Goal: Information Seeking & Learning: Learn about a topic

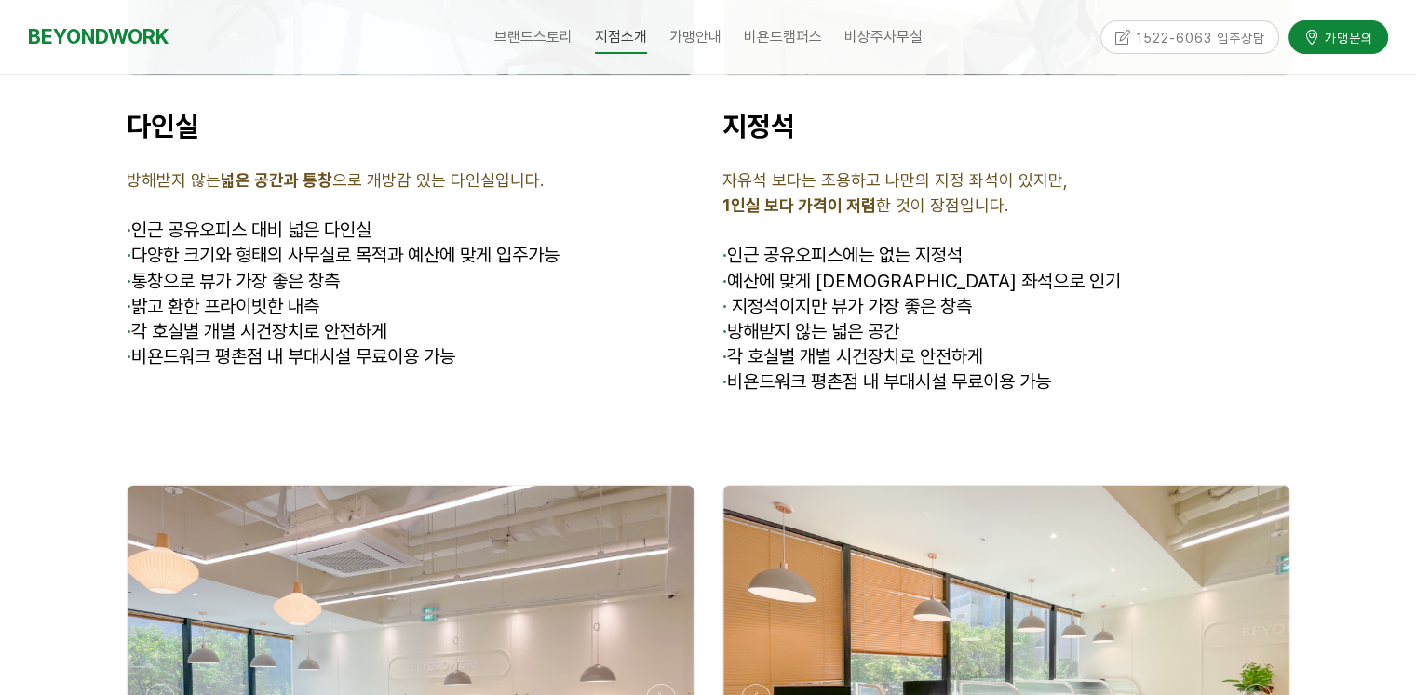
scroll to position [5305, 0]
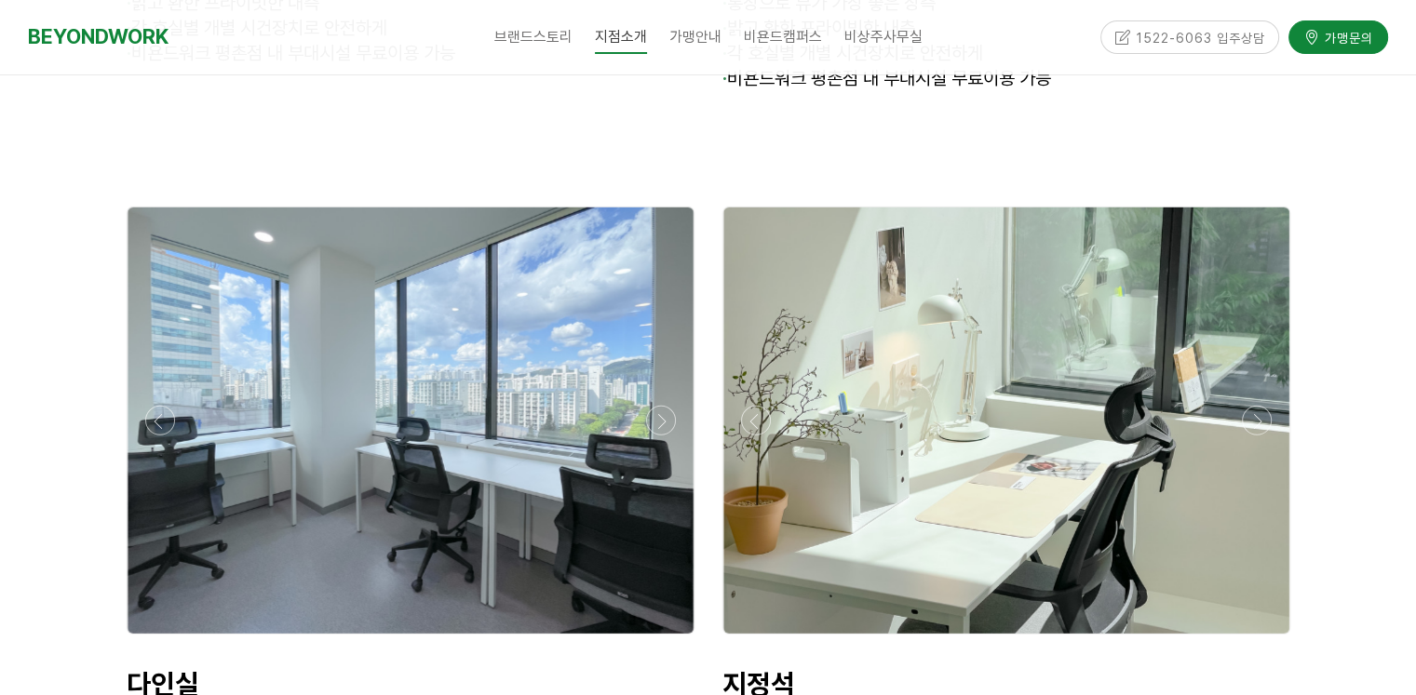
click at [359, 473] on div at bounding box center [411, 421] width 566 height 426
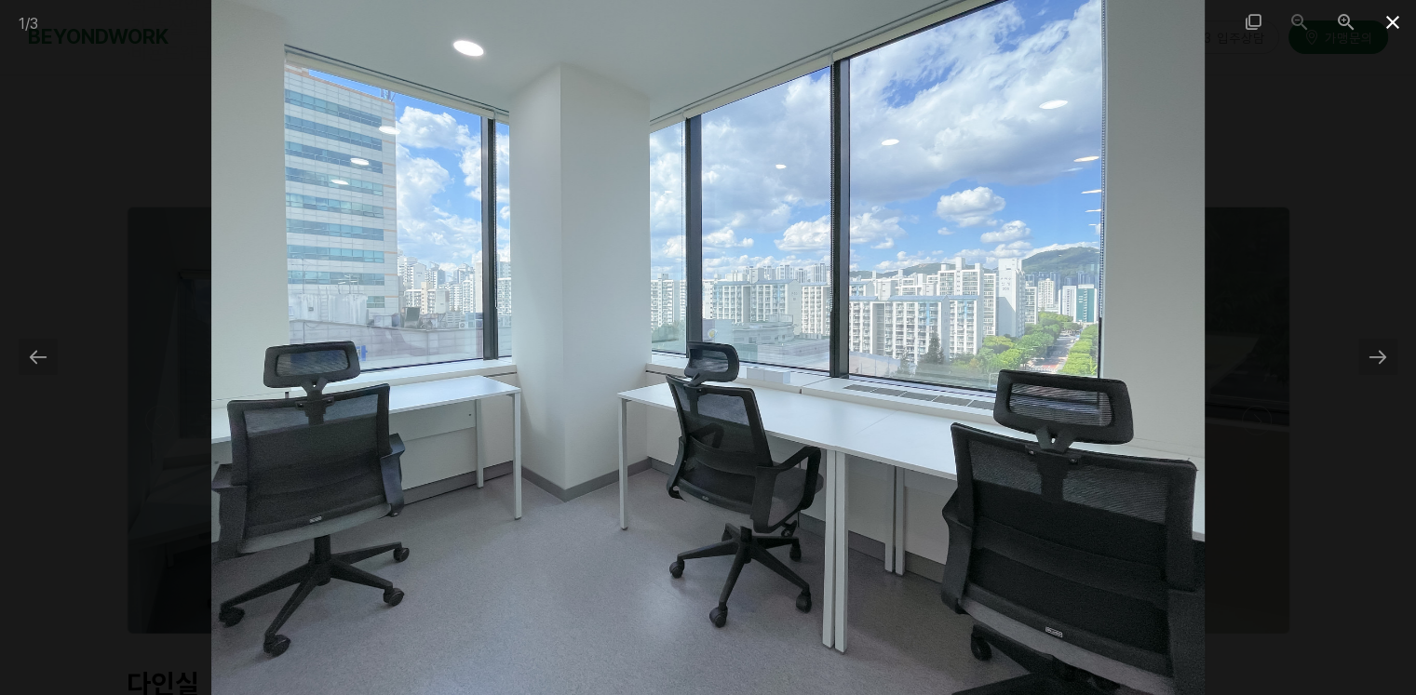
click at [1395, 27] on span at bounding box center [1392, 22] width 47 height 44
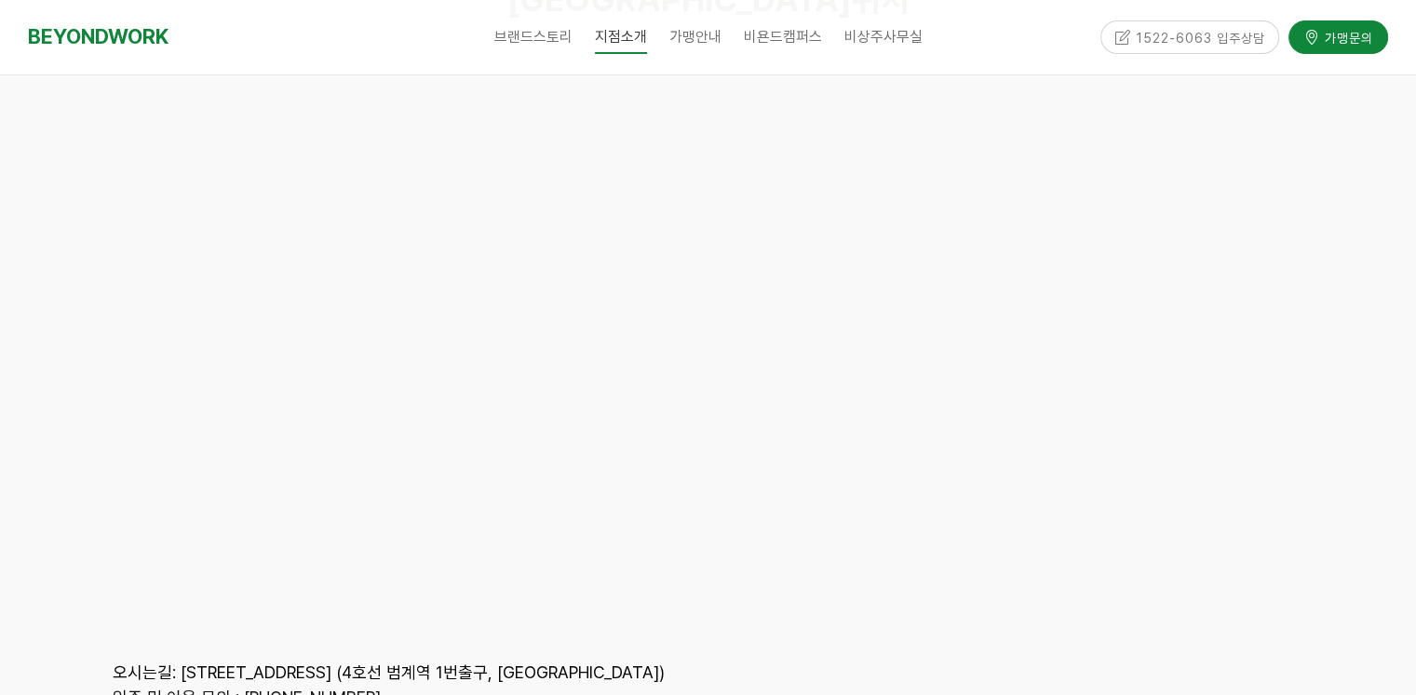
scroll to position [8842, 0]
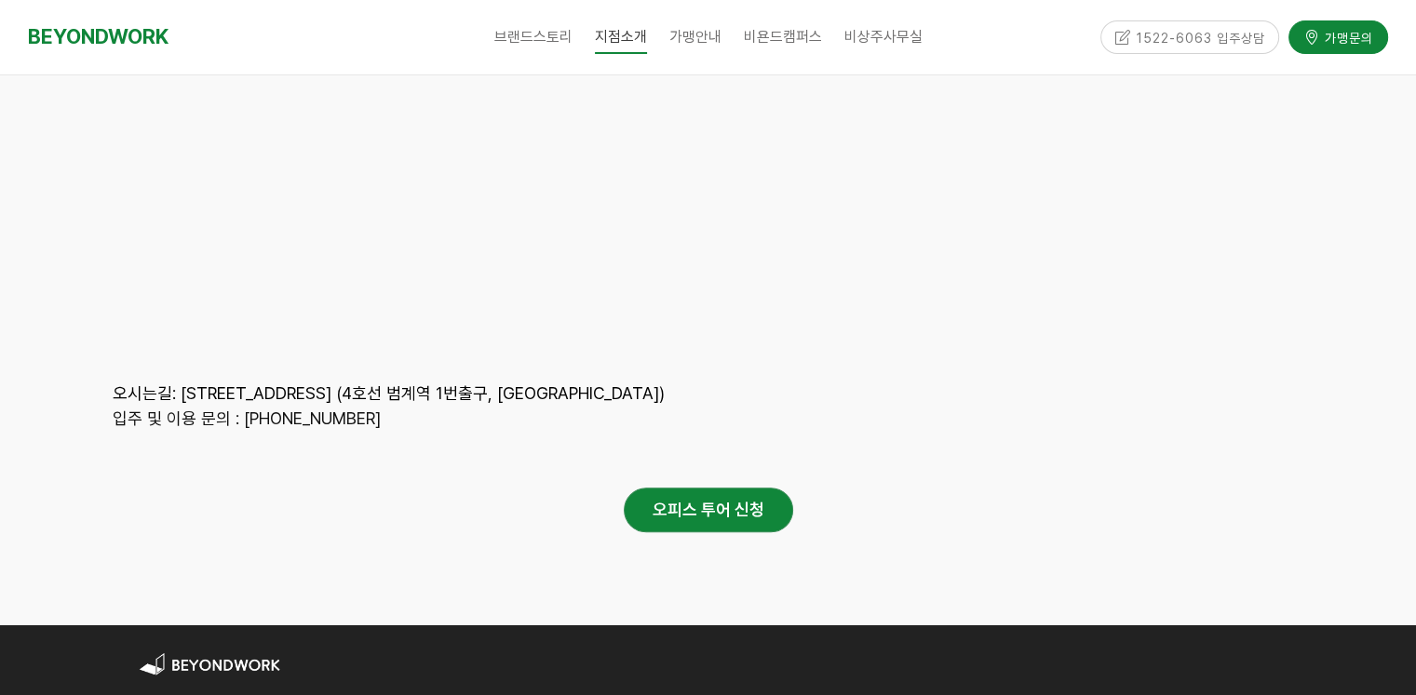
click at [1196, 42] on div "1522-6063 입주상담" at bounding box center [1190, 36] width 180 height 33
click at [1121, 39] on div "1522-6063 입주상담" at bounding box center [1190, 36] width 180 height 33
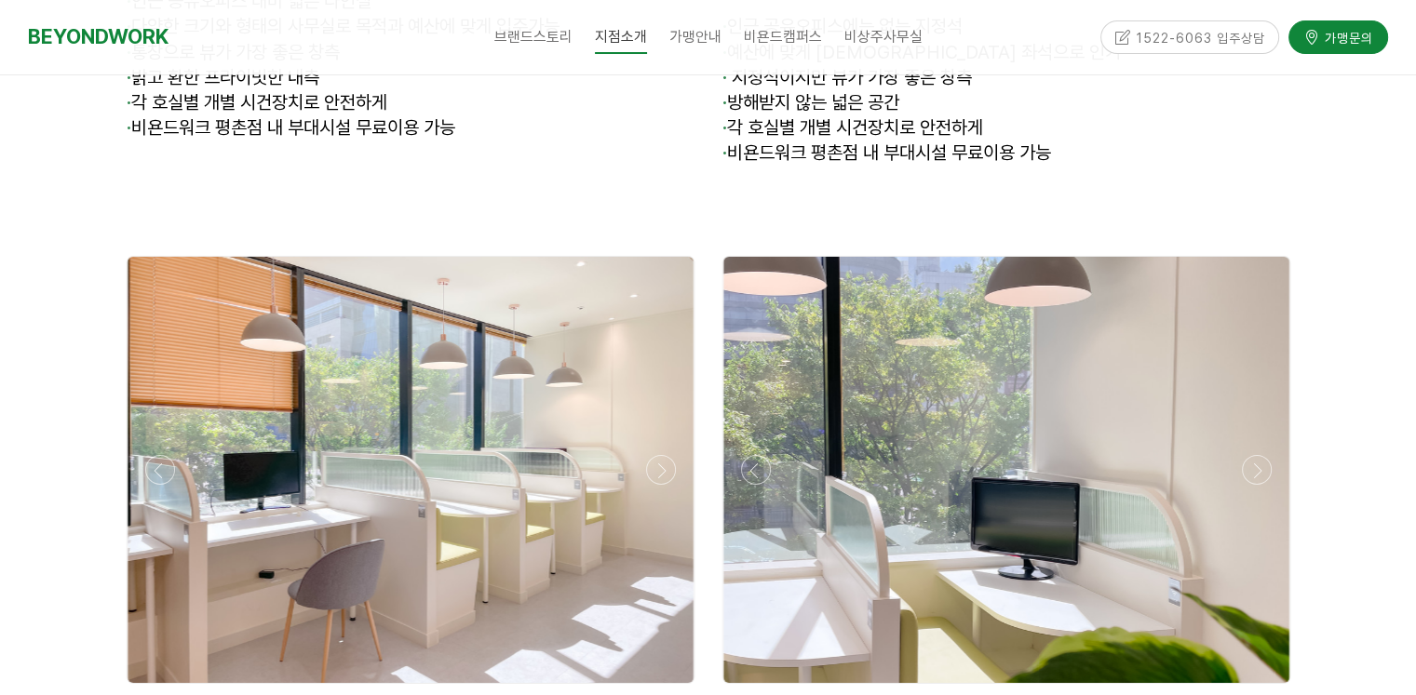
scroll to position [6104, 0]
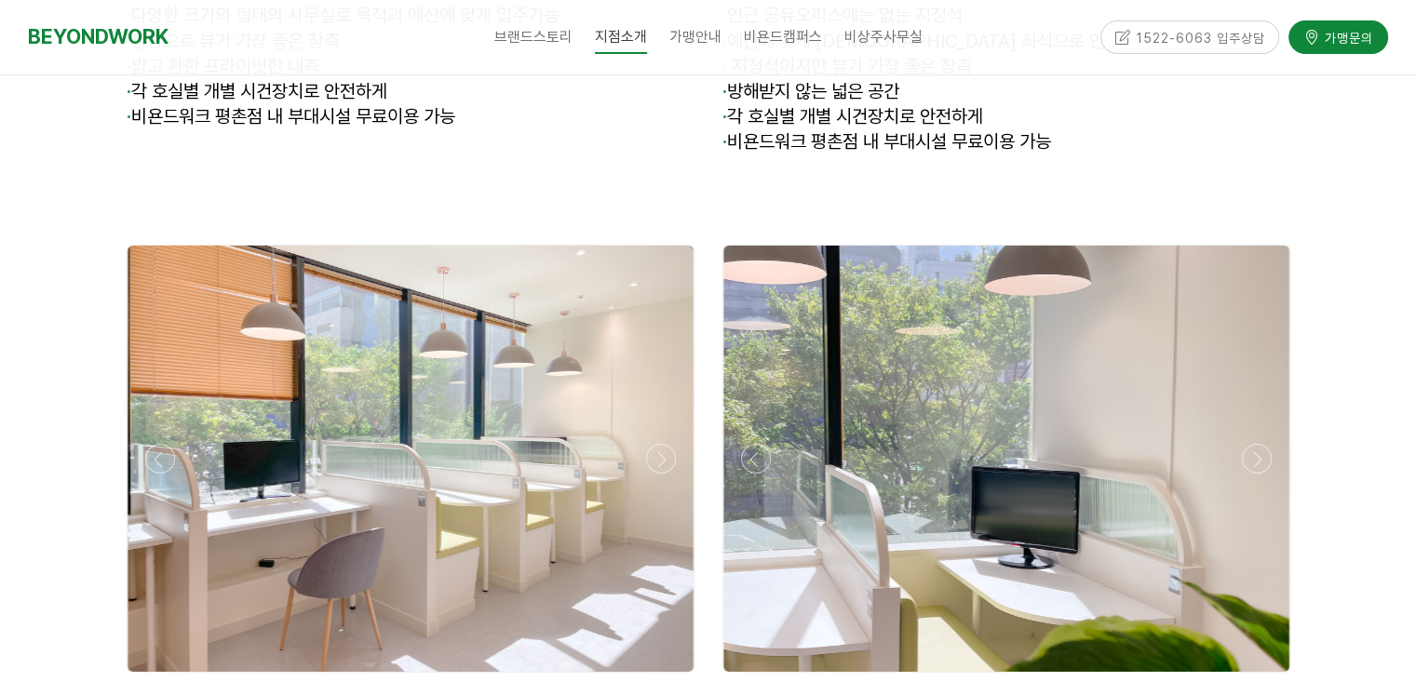
click at [1152, 15] on div "1522-6063 입주상담 가맹문의" at bounding box center [1234, 37] width 305 height 74
click at [1139, 29] on div "1522-6063 입주상담" at bounding box center [1190, 36] width 180 height 33
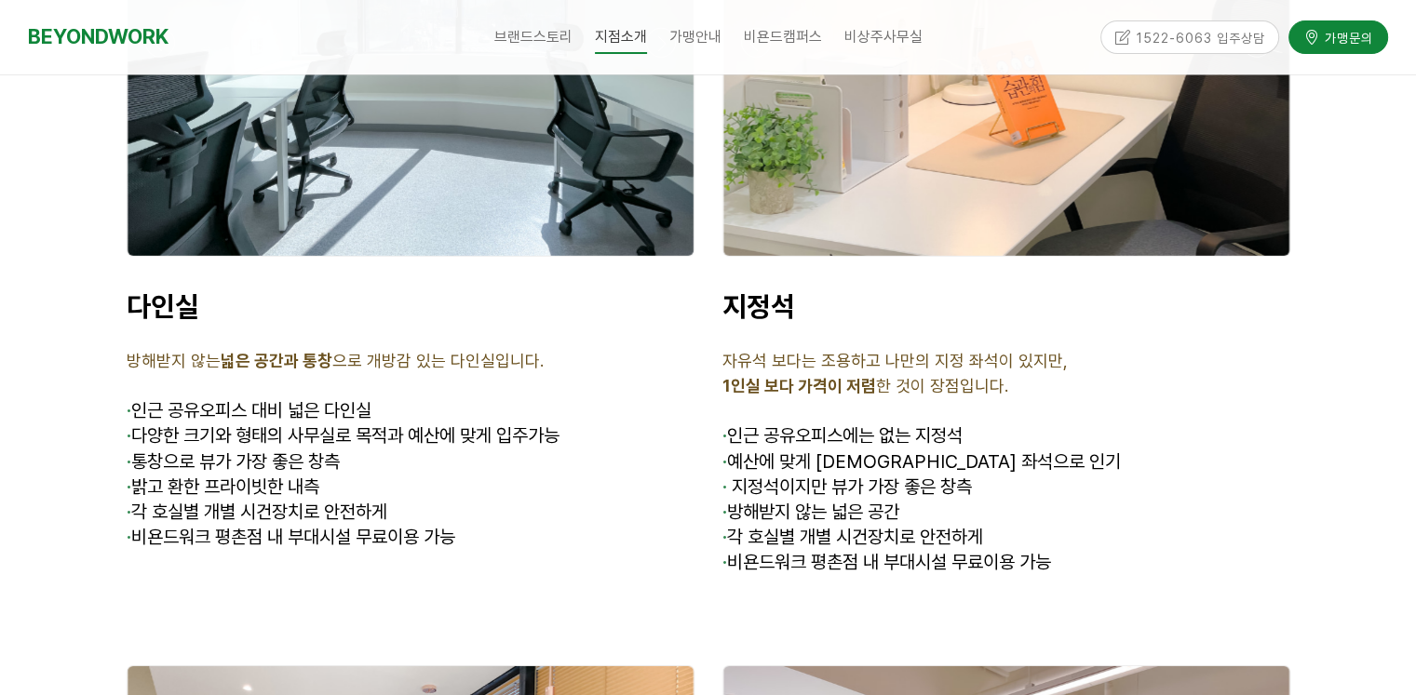
scroll to position [5638, 0]
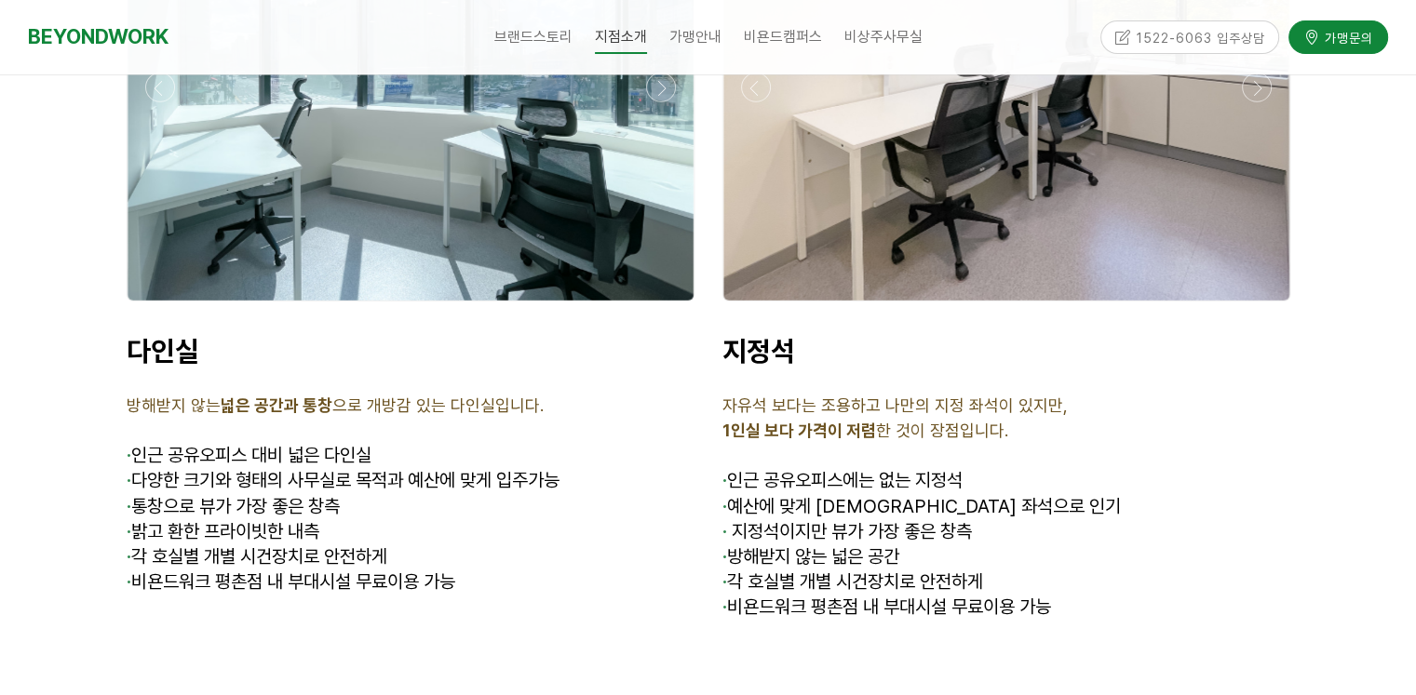
click at [1136, 30] on div "1522-6063 입주상담" at bounding box center [1190, 36] width 180 height 33
click at [1122, 46] on div "1522-6063 입주상담" at bounding box center [1190, 36] width 180 height 33
click at [1173, 36] on div "1522-6063 입주상담" at bounding box center [1190, 36] width 180 height 33
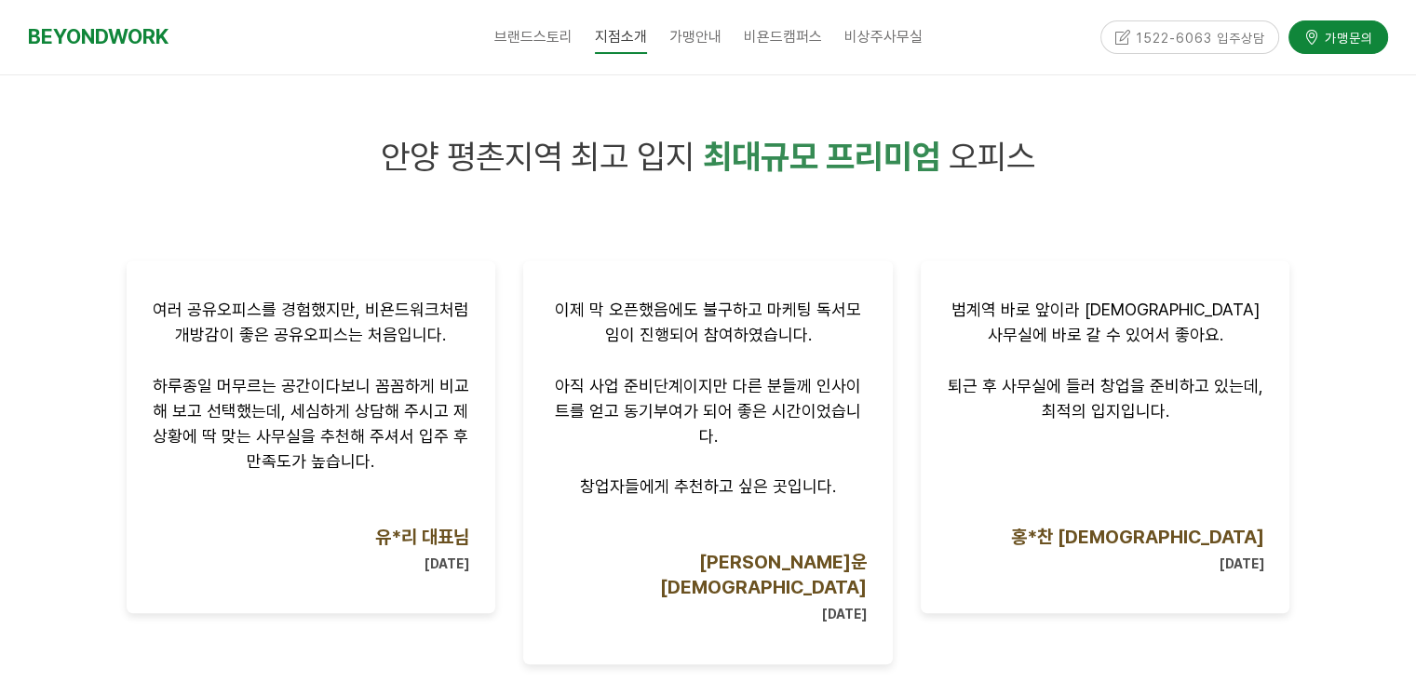
scroll to position [519, 0]
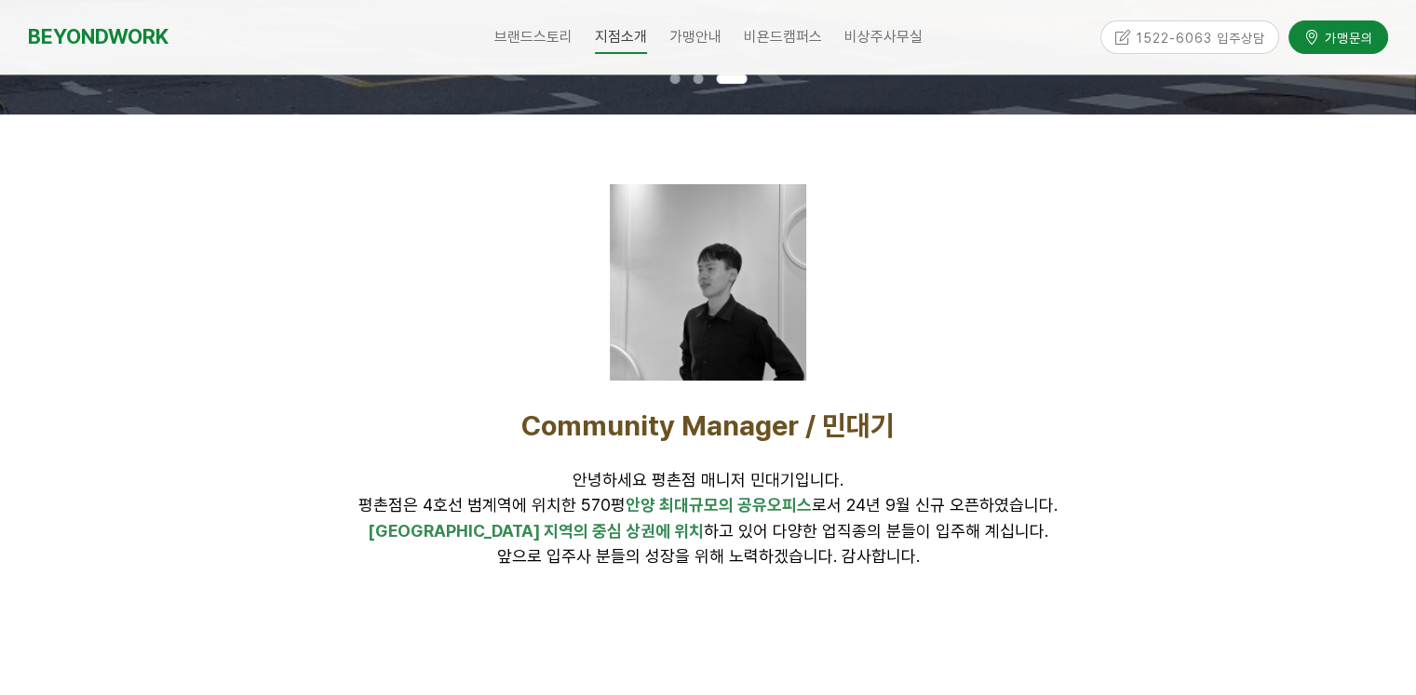
click at [1194, 31] on div "1522-6063 입주상담" at bounding box center [1190, 36] width 180 height 33
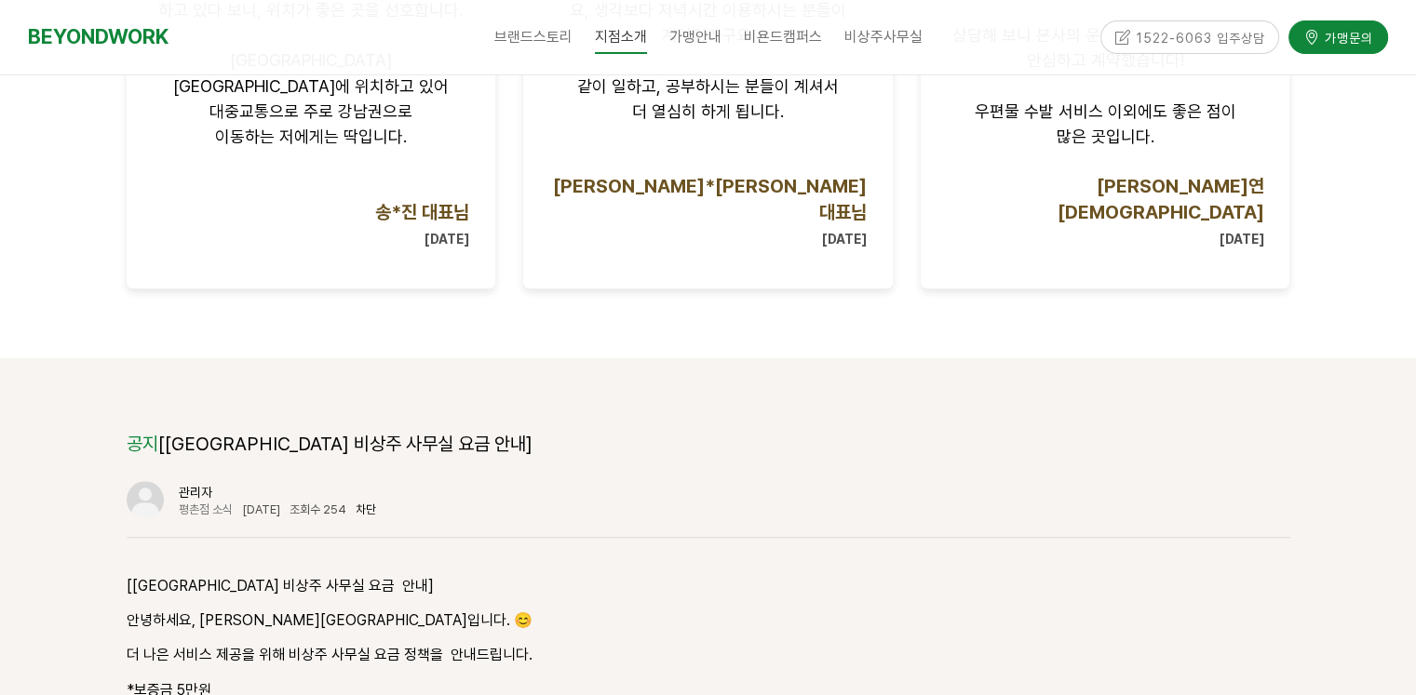
scroll to position [2141, 0]
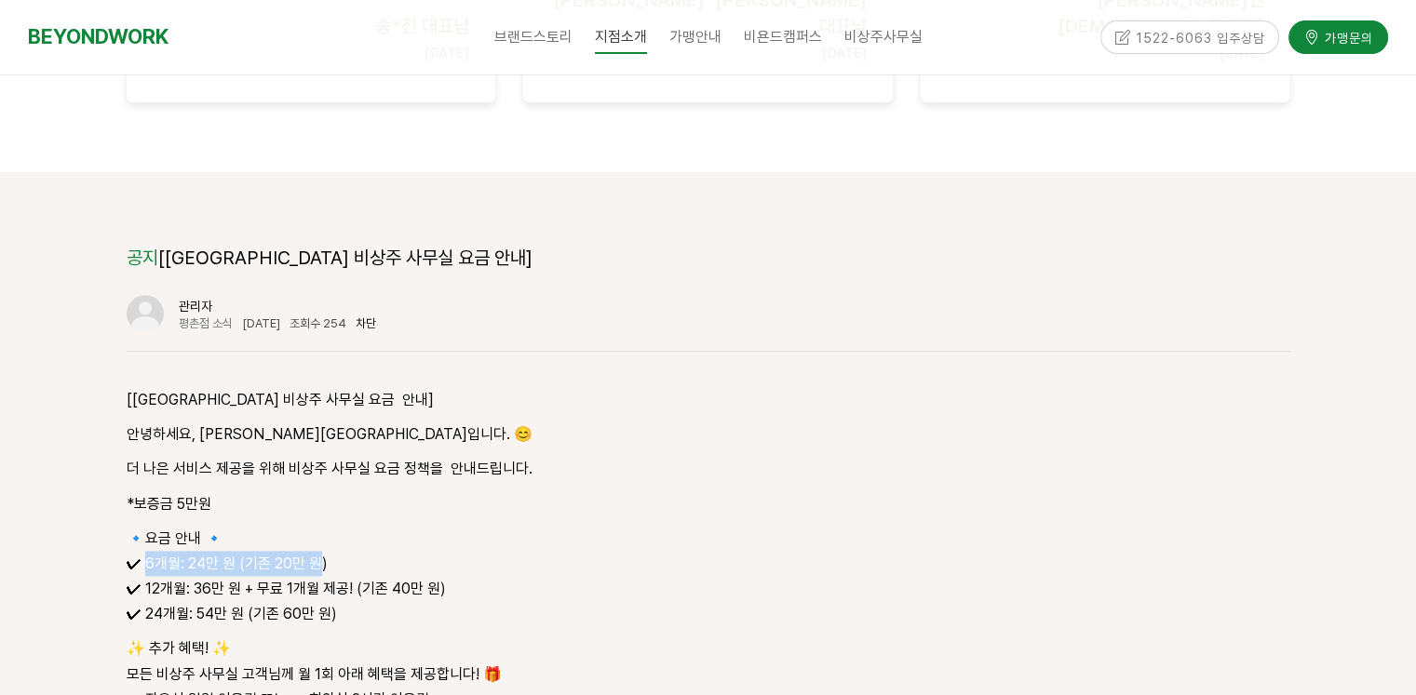
drag, startPoint x: 146, startPoint y: 492, endPoint x: 311, endPoint y: 491, distance: 164.8
click at [311, 526] on p "🔹요금 안내 🔹 ✔ 6개월: 24만 원 (기존 20만 원) ✔ 12개월: 36만 원 + 무료 1개월 제공! (기존 40만 원) ✔ 24개월: …" at bounding box center [708, 576] width 1163 height 101
click at [383, 456] on p "더 나은 서비스 제공을 위해 비상주 사무실 요금 정책을 안내드립니다." at bounding box center [708, 468] width 1163 height 25
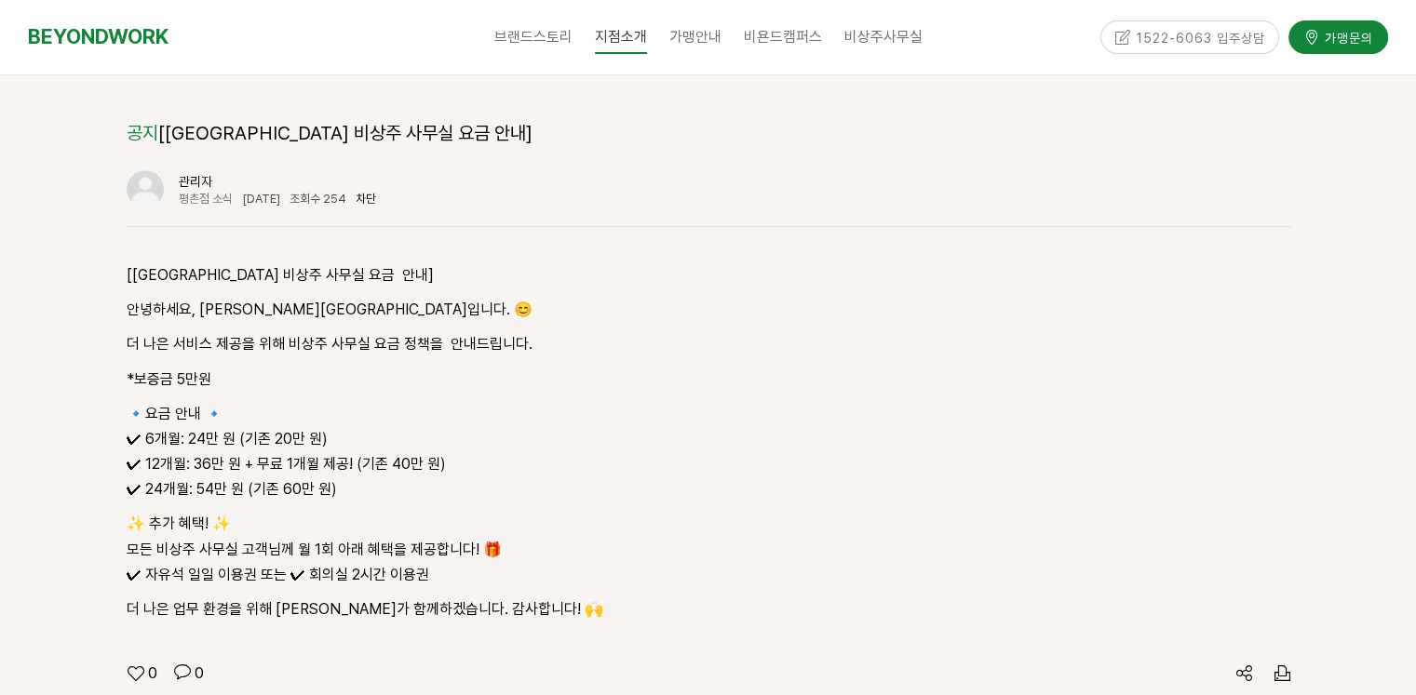
scroll to position [2420, 0]
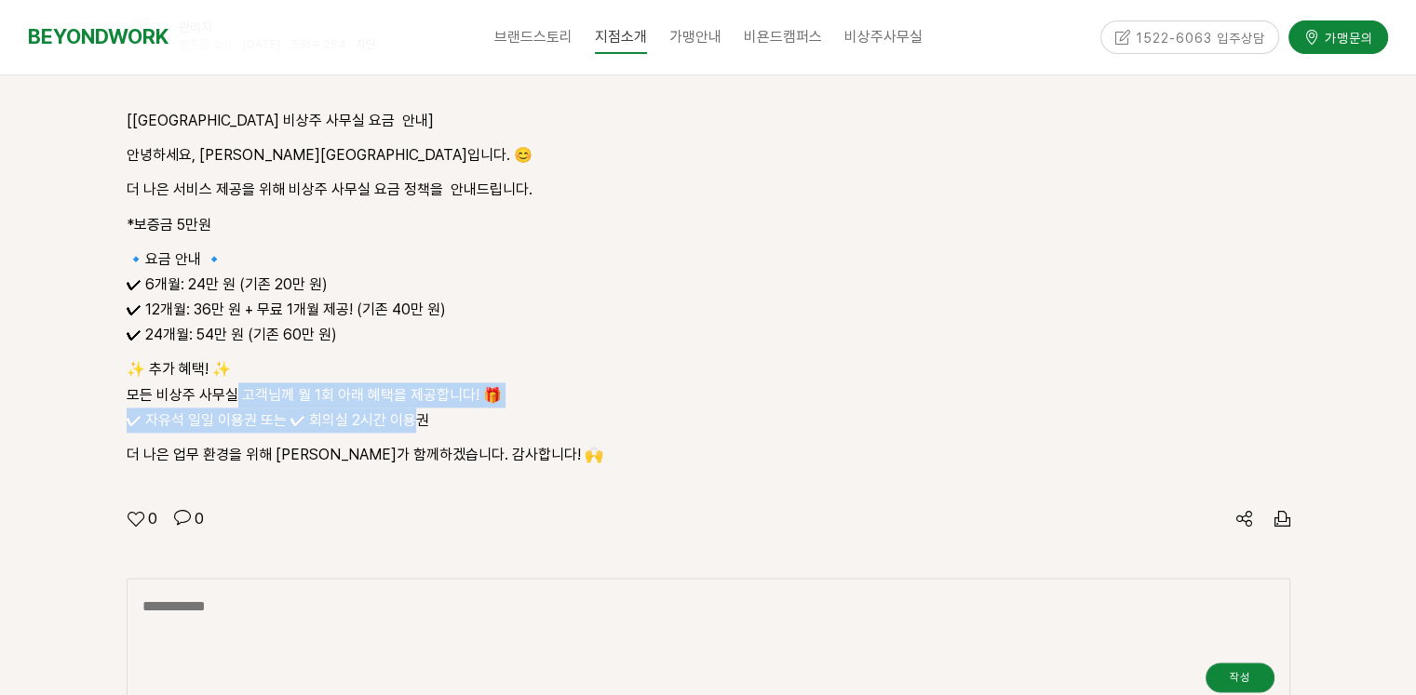
drag, startPoint x: 235, startPoint y: 321, endPoint x: 408, endPoint y: 347, distance: 175.1
click at [408, 356] on p "✨ 추가 혜택! ✨ 모든 비상주 사무실 고객님께 월 1회 아래 혜택을 제공합니다! 🎁 ✔ 자유석 일일 이용권 또는 ✔ 회의실 2시간 이용권" at bounding box center [708, 394] width 1163 height 76
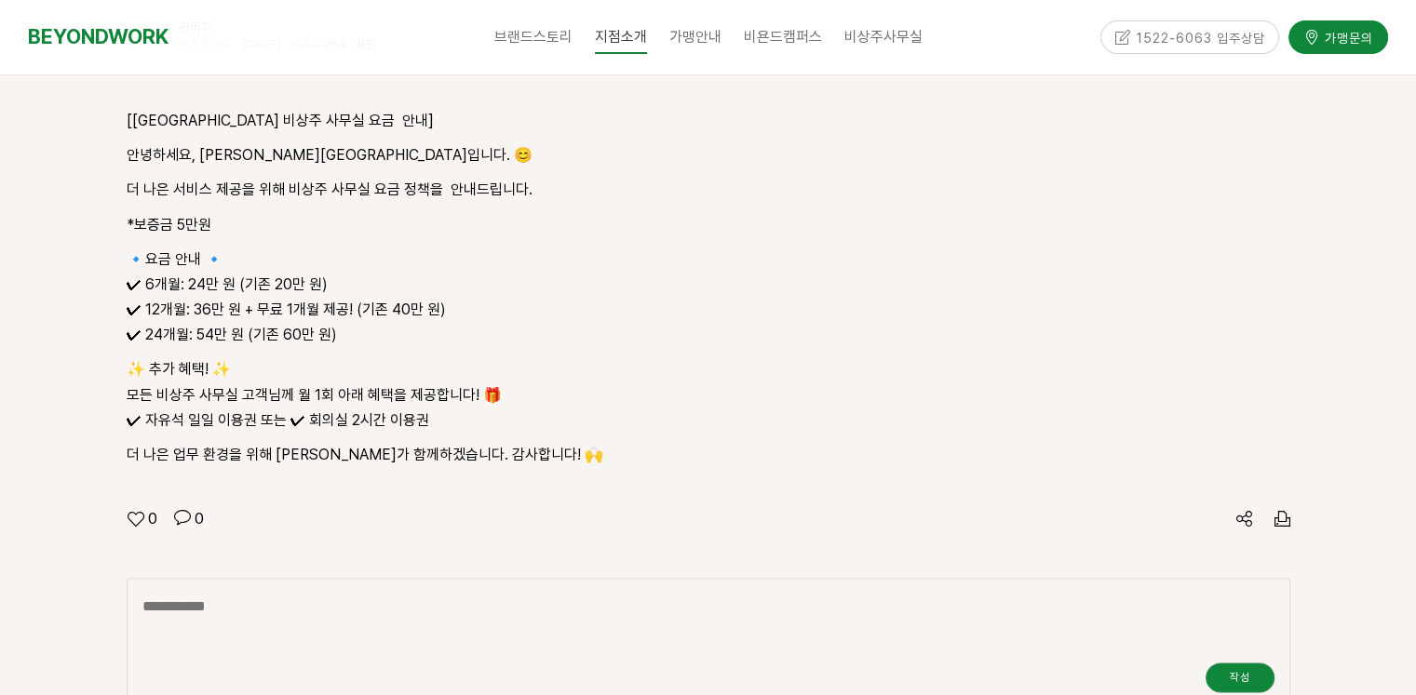
click at [307, 357] on div "[비욘드워크 평촌점 비상주 사무실 요금 안내] 안녕하세요, 비욘드워크 평촌점입니다. 😊 더 나은 서비스 제공을 위해 비상주 사무실 요금 정책을…" at bounding box center [708, 287] width 1163 height 359
drag, startPoint x: 147, startPoint y: 344, endPoint x: 305, endPoint y: 354, distance: 158.5
click at [305, 356] on p "✨ 추가 혜택! ✨ 모든 비상주 사무실 고객님께 월 1회 아래 혜택을 제공합니다! 🎁 ✔ 자유석 일일 이용권 또는 ✔ 회의실 2시간 이용권" at bounding box center [708, 394] width 1163 height 76
click at [316, 442] on p "더 나은 업무 환경을 위해 [PERSON_NAME]가 함께하겠습니다. 감사합니다! 🙌" at bounding box center [708, 454] width 1163 height 25
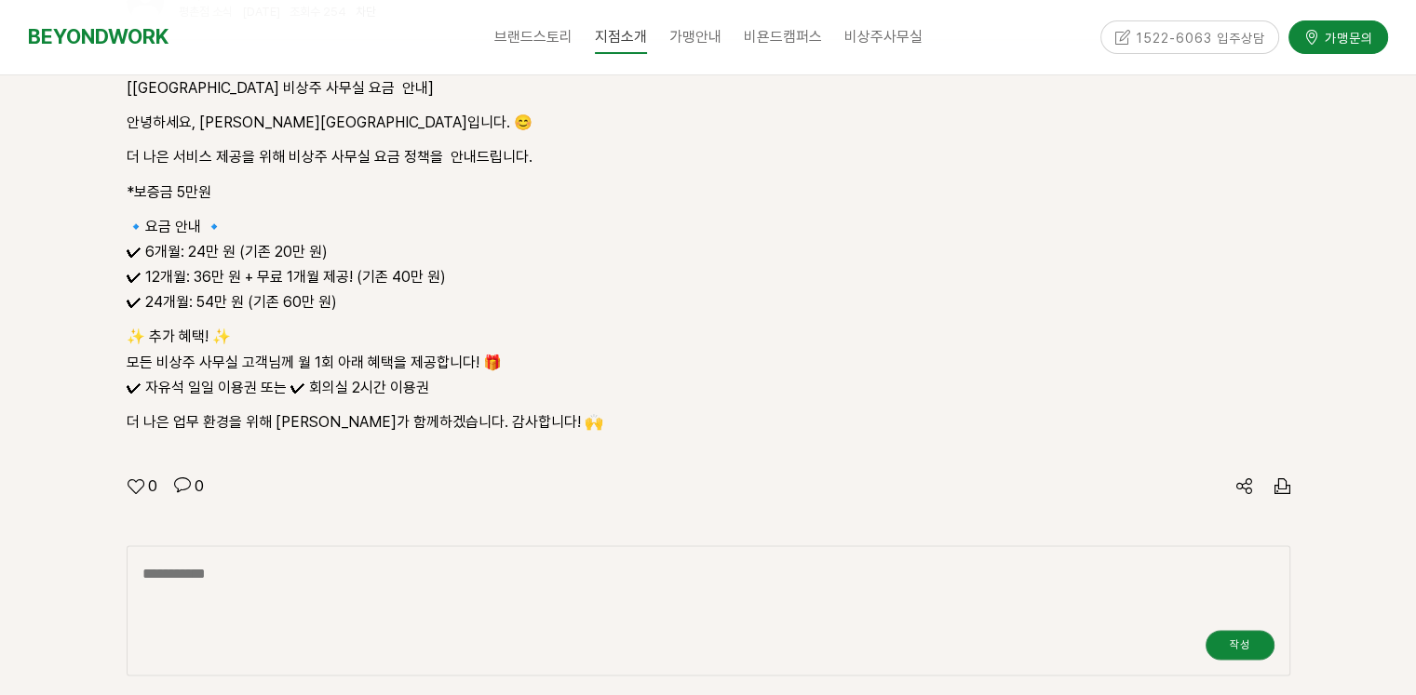
scroll to position [2327, 0]
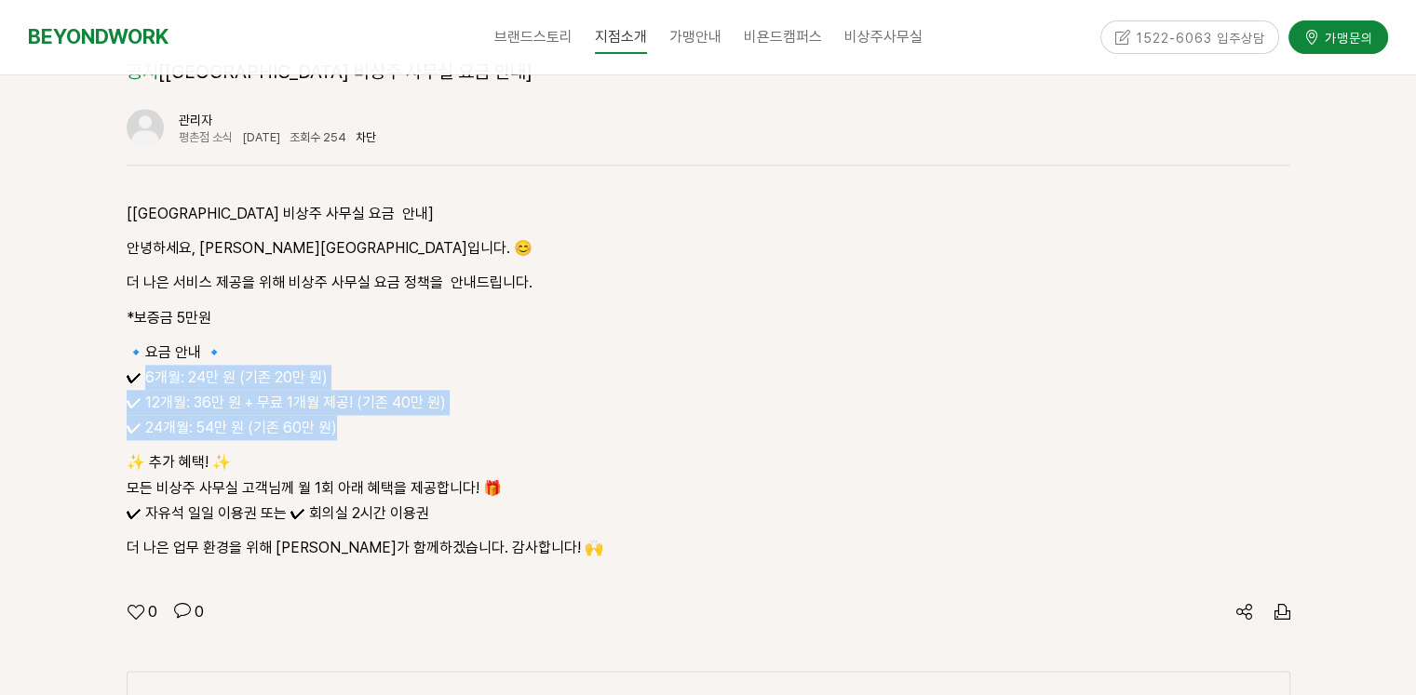
drag, startPoint x: 144, startPoint y: 303, endPoint x: 361, endPoint y: 353, distance: 222.4
click at [361, 353] on p "🔹요금 안내 🔹 ✔ 6개월: 24만 원 (기존 20만 원) ✔ 12개월: 36만 원 + 무료 1개월 제공! (기존 40만 원) ✔ 24개월: …" at bounding box center [708, 390] width 1163 height 101
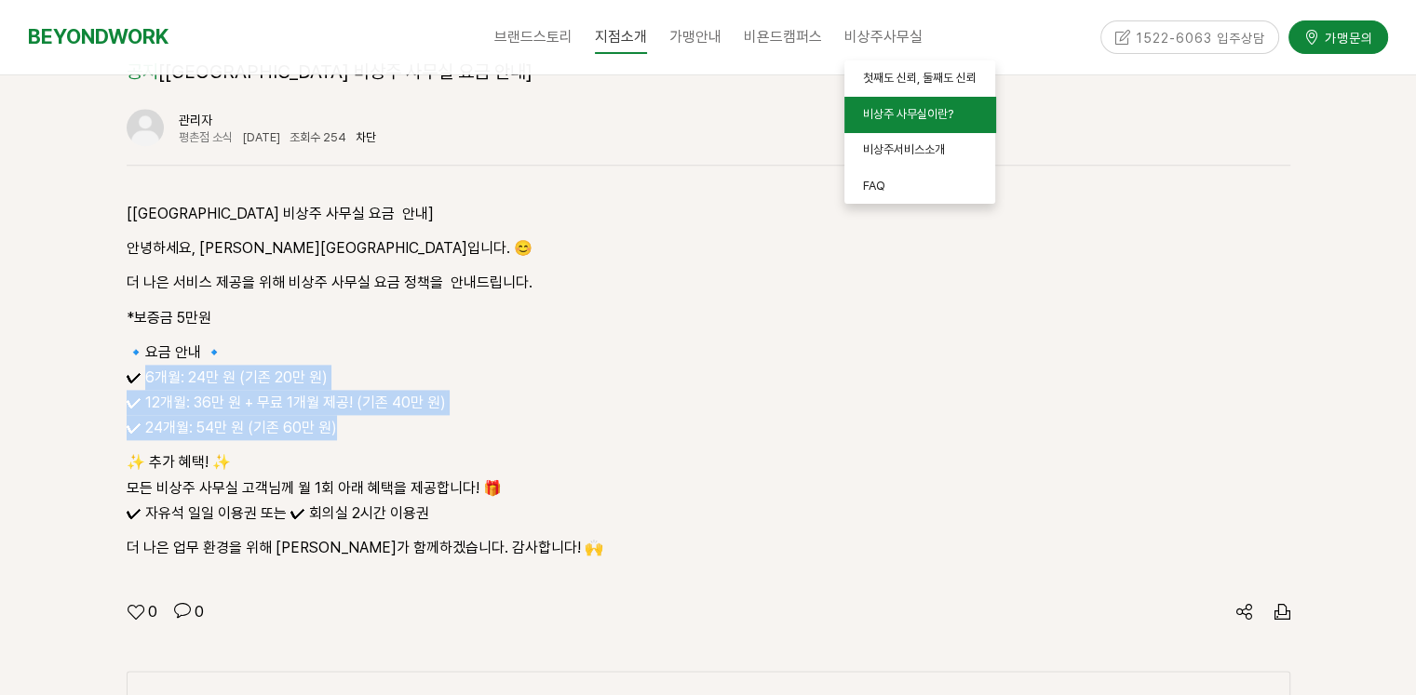
click at [886, 111] on span "비상주 사무실이란?" at bounding box center [908, 114] width 90 height 14
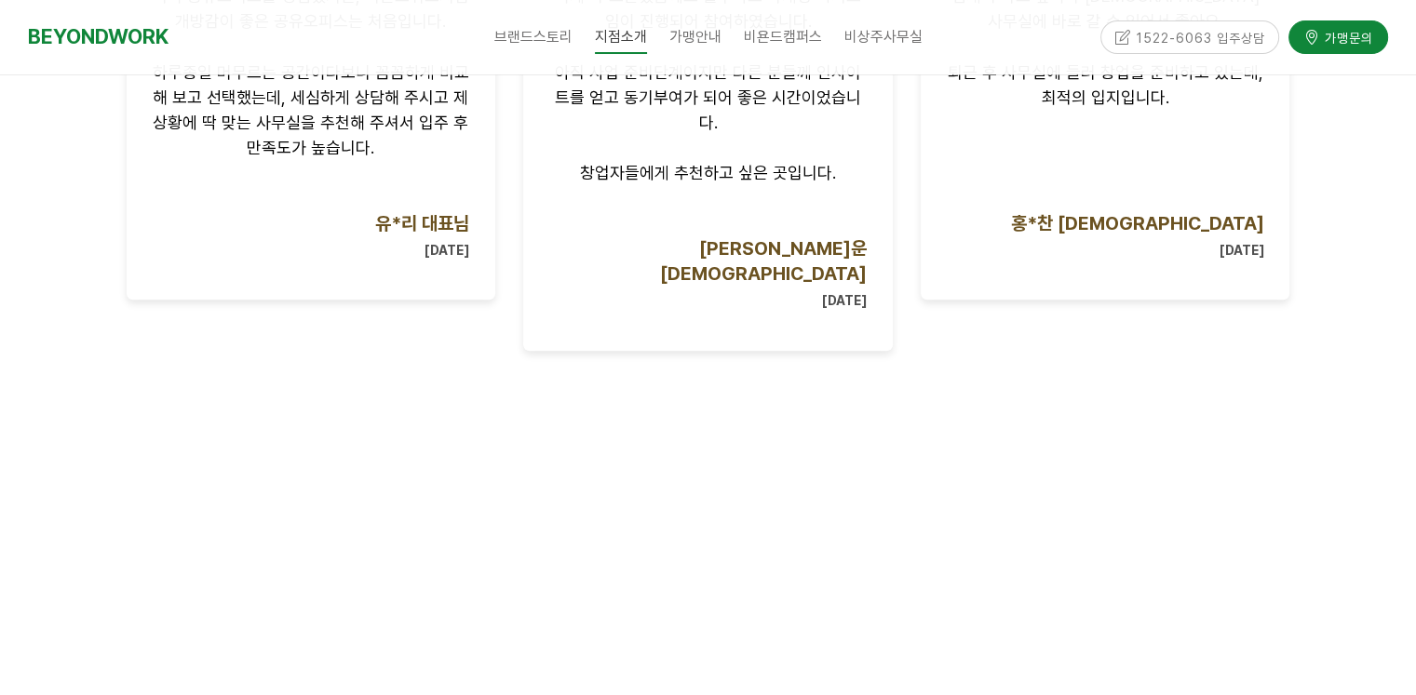
scroll to position [1471, 0]
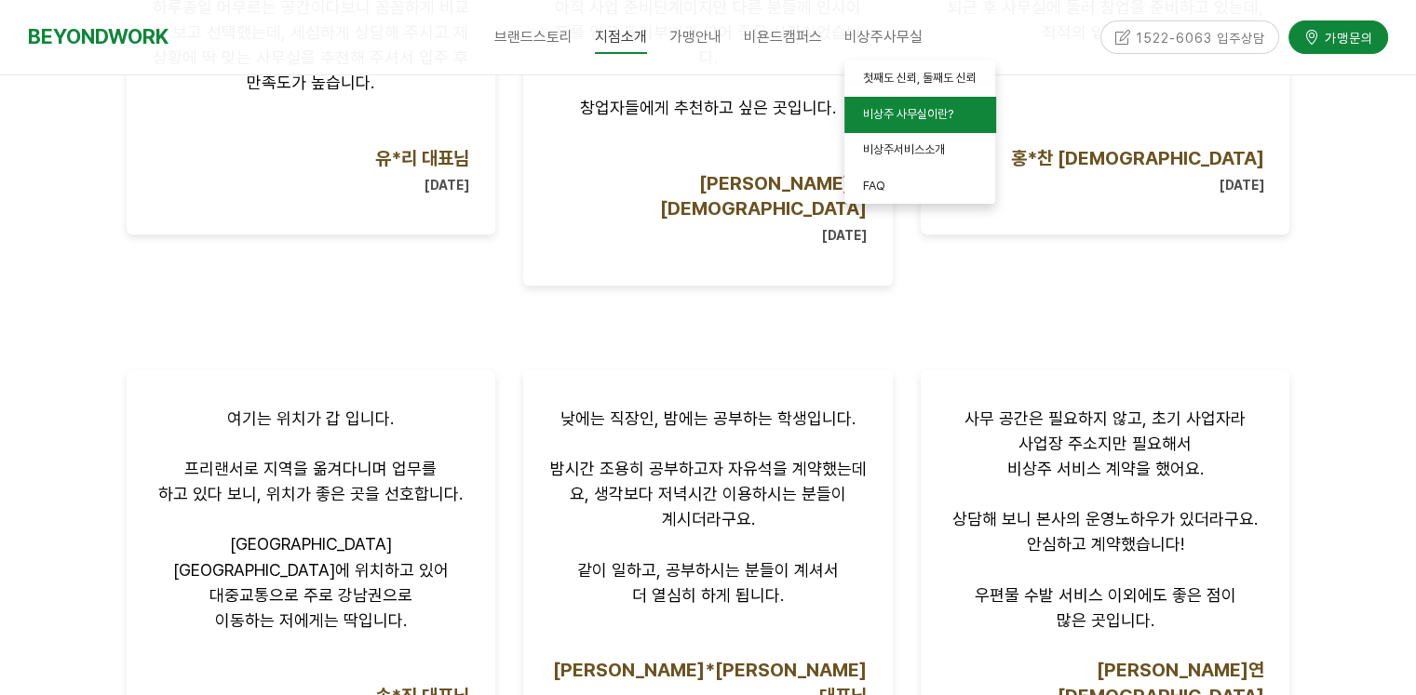
click at [918, 127] on link "비상주 사무실이란?" at bounding box center [919, 115] width 151 height 36
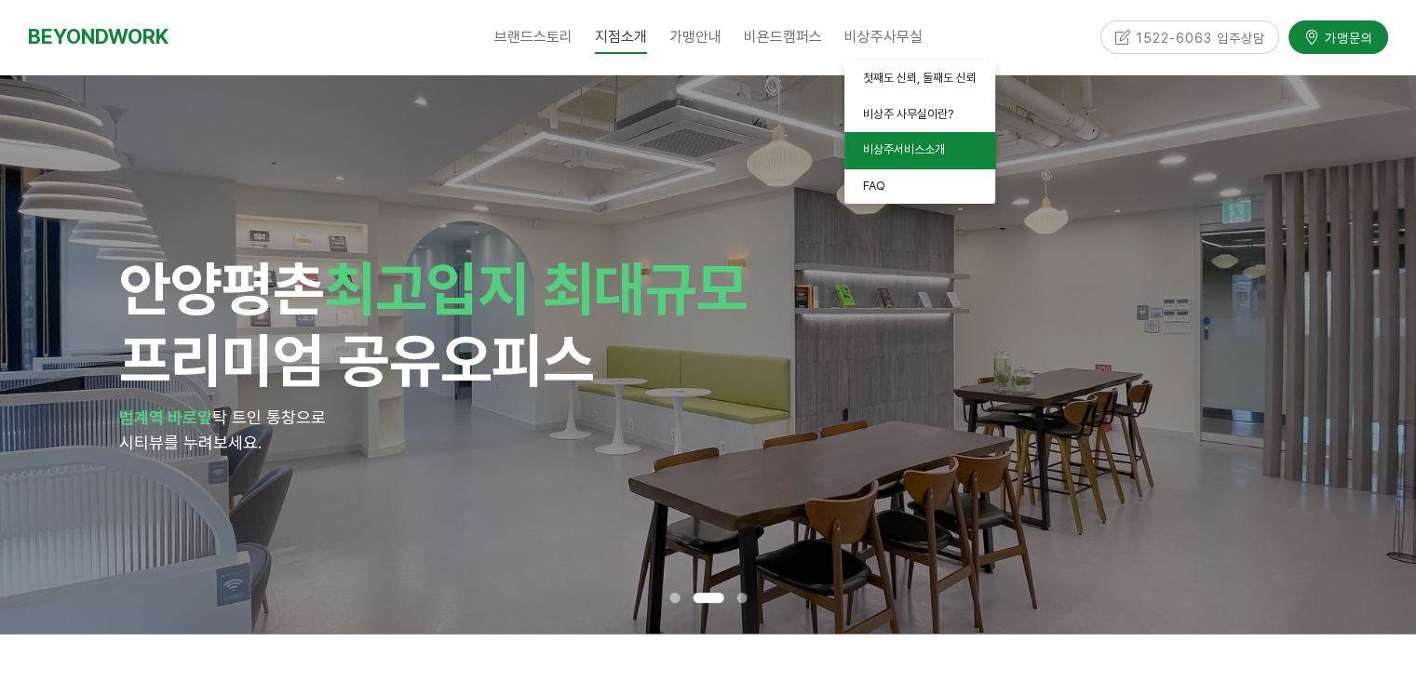
click at [894, 159] on link "비상주서비스소개" at bounding box center [919, 150] width 151 height 36
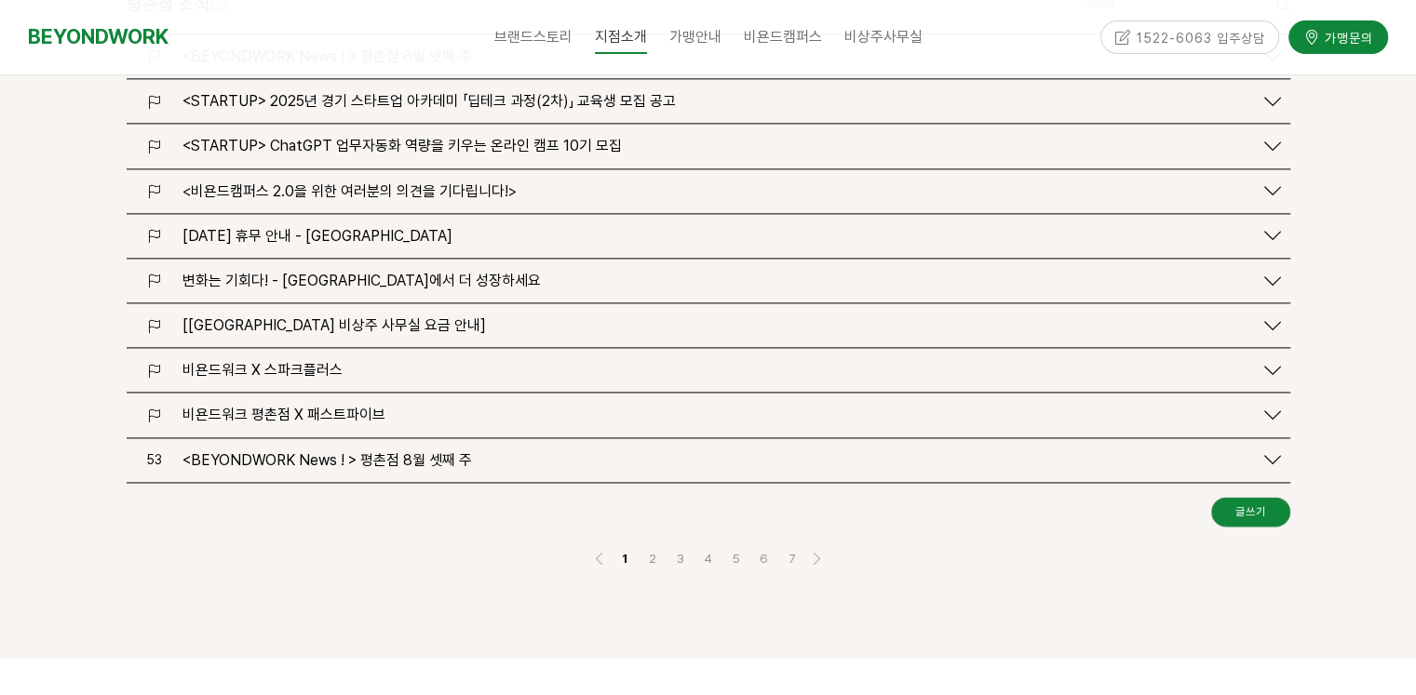
scroll to position [2115, 0]
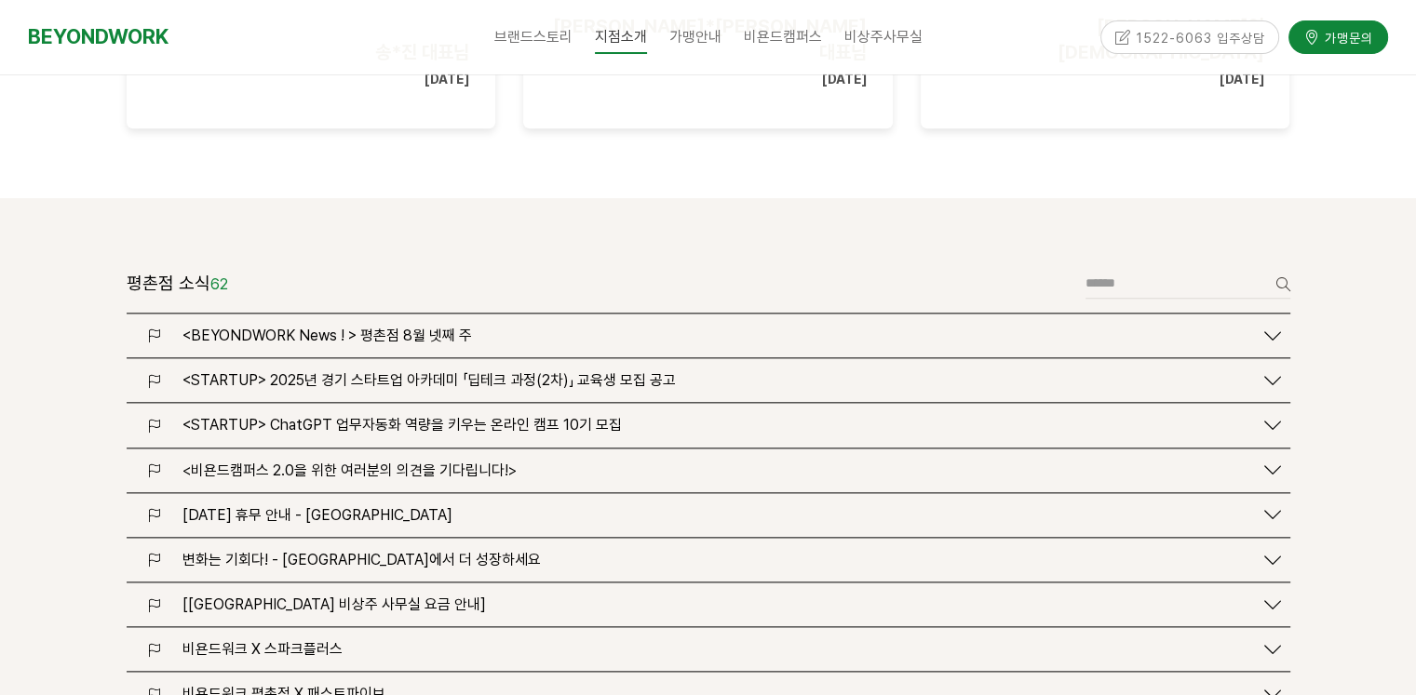
click at [423, 327] on span "<BEYONDWORK News ! > 평촌점 8월 넷째 주" at bounding box center [326, 336] width 289 height 18
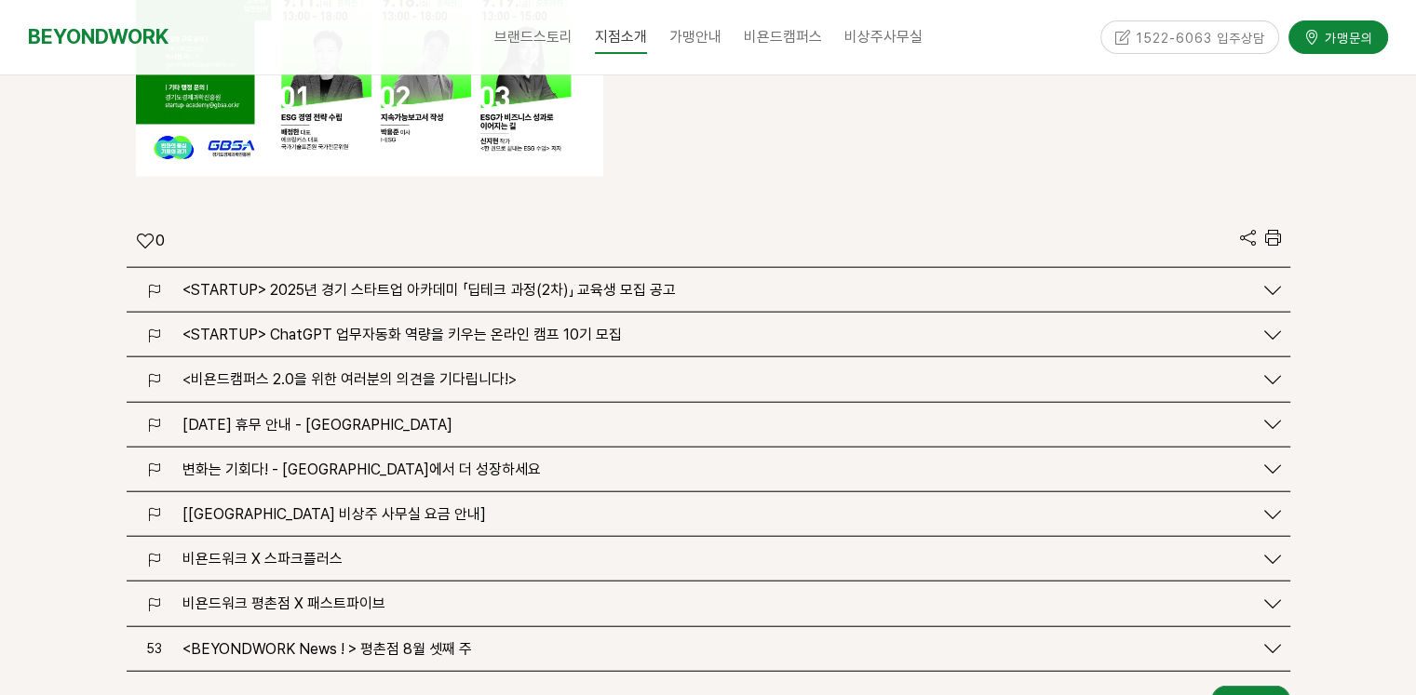
scroll to position [4535, 0]
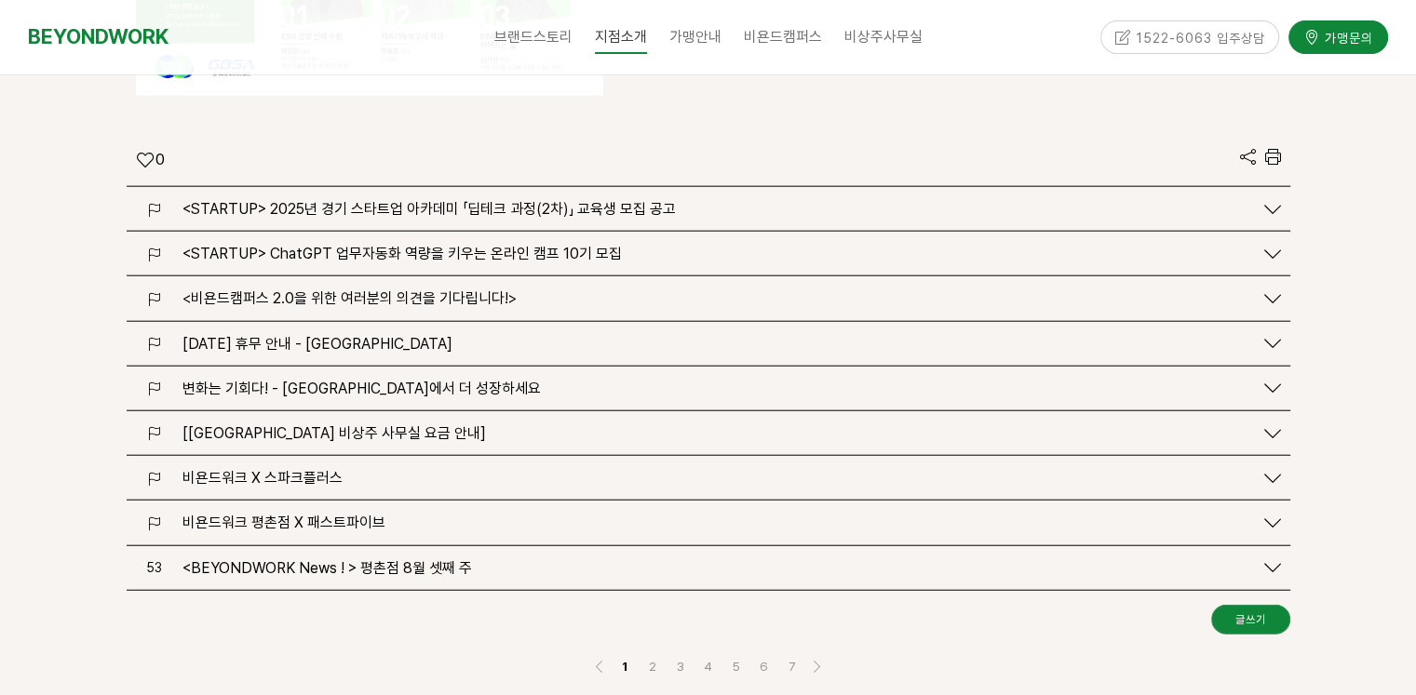
click at [325, 514] on span "비욘드워크 평촌점 X 패스트파이브" at bounding box center [283, 523] width 203 height 18
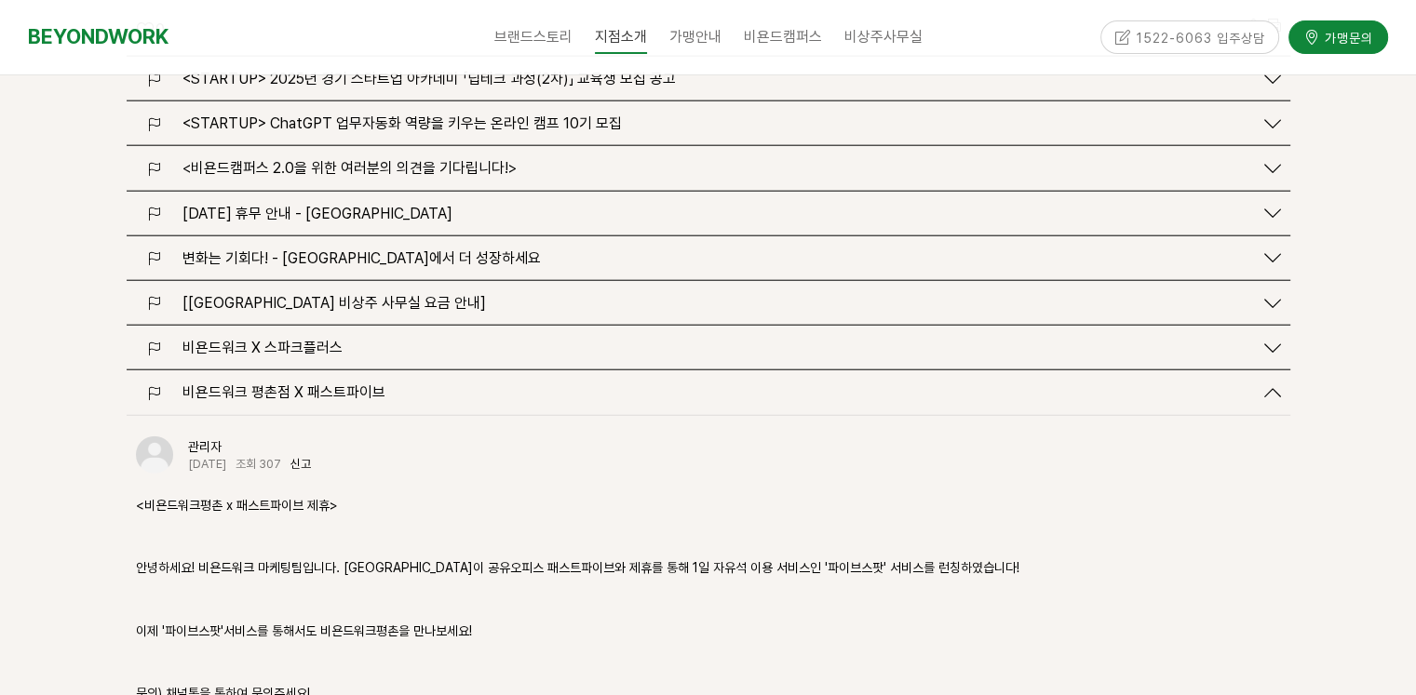
scroll to position [4814, 0]
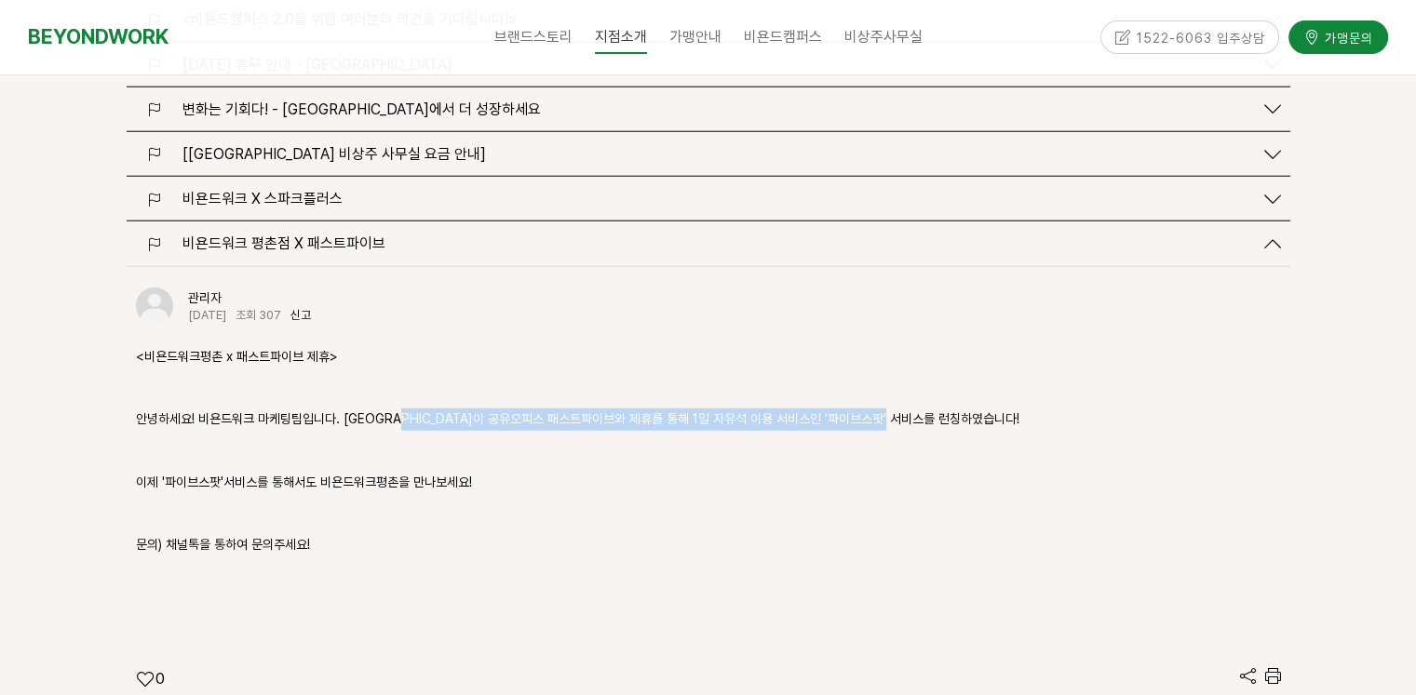
drag, startPoint x: 419, startPoint y: 340, endPoint x: 934, endPoint y: 345, distance: 515.7
click at [934, 409] on p "안녕하세요! 비욘드워크 마케팅팀입니다. 비욘드워크평촌점이 공유오피스 패스트파이브와 제휴를 통해 1일 자유석 이용 서비스인 '파이브스팟' 서비스…" at bounding box center [708, 420] width 1145 height 22
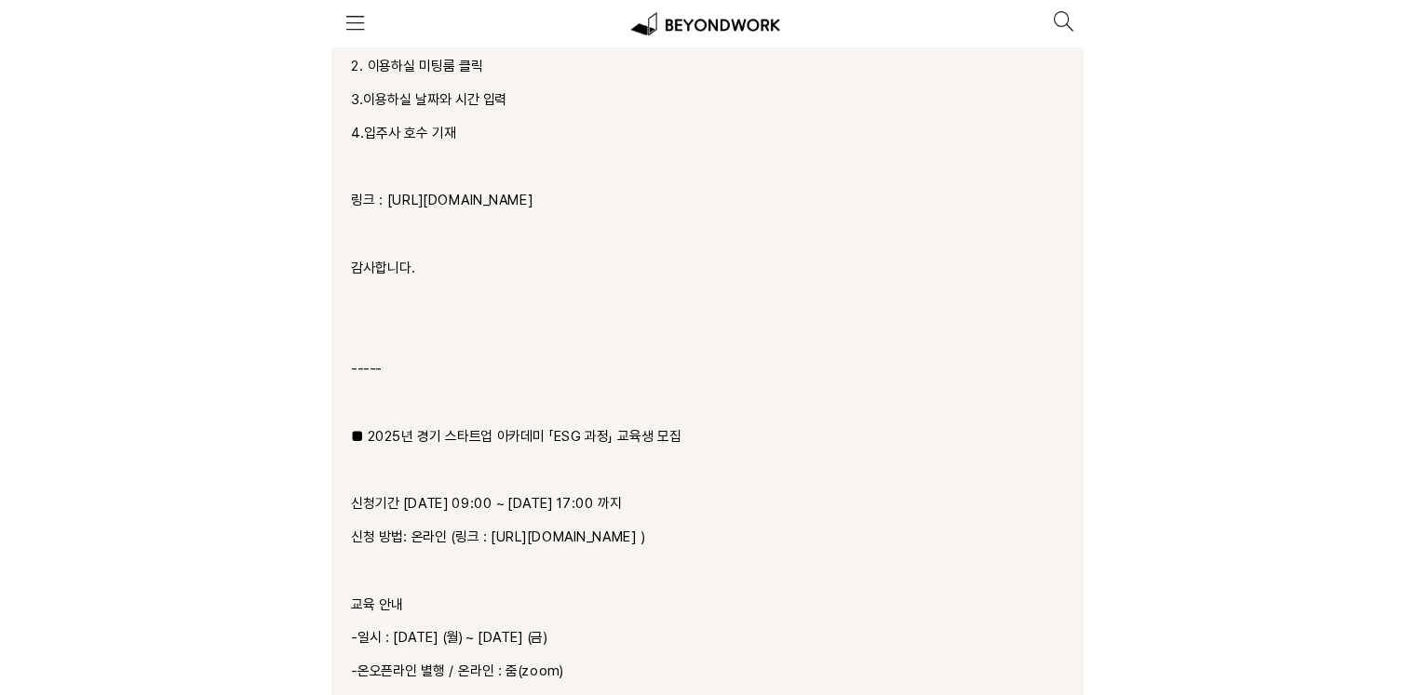
scroll to position [3533, 0]
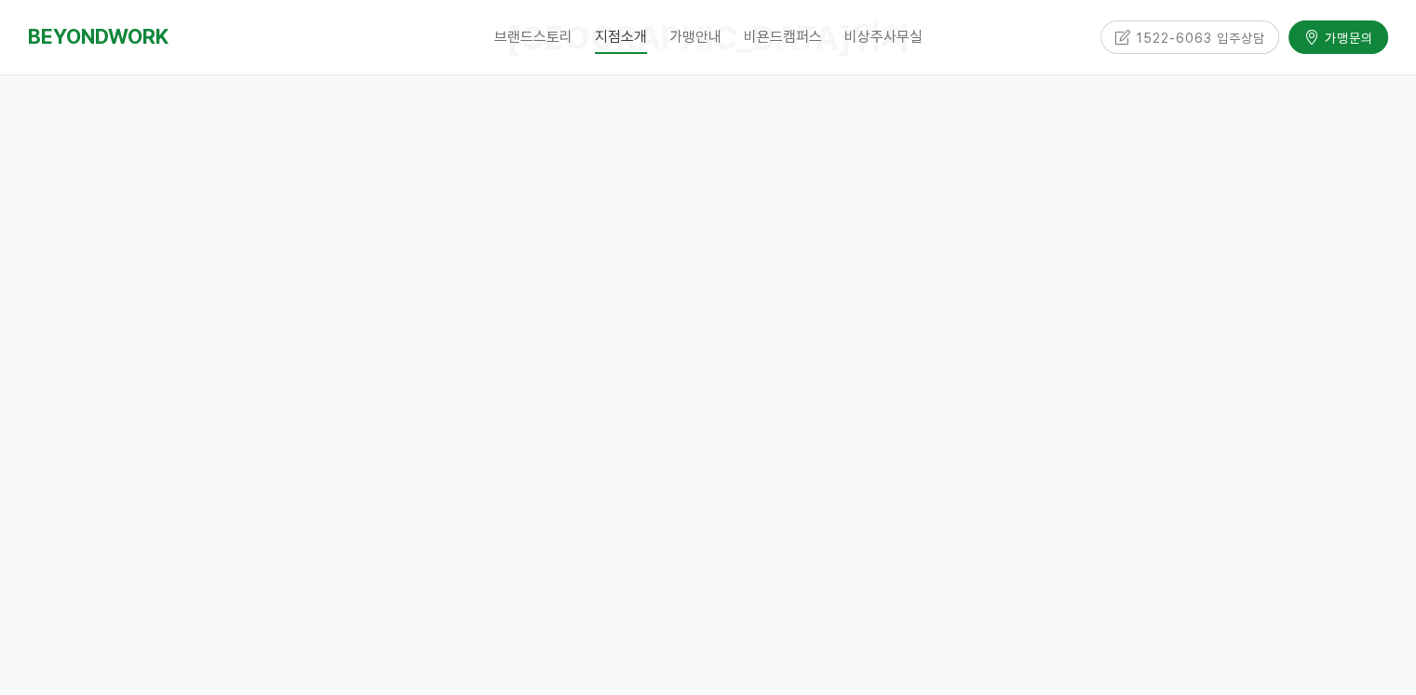
scroll to position [9497, 0]
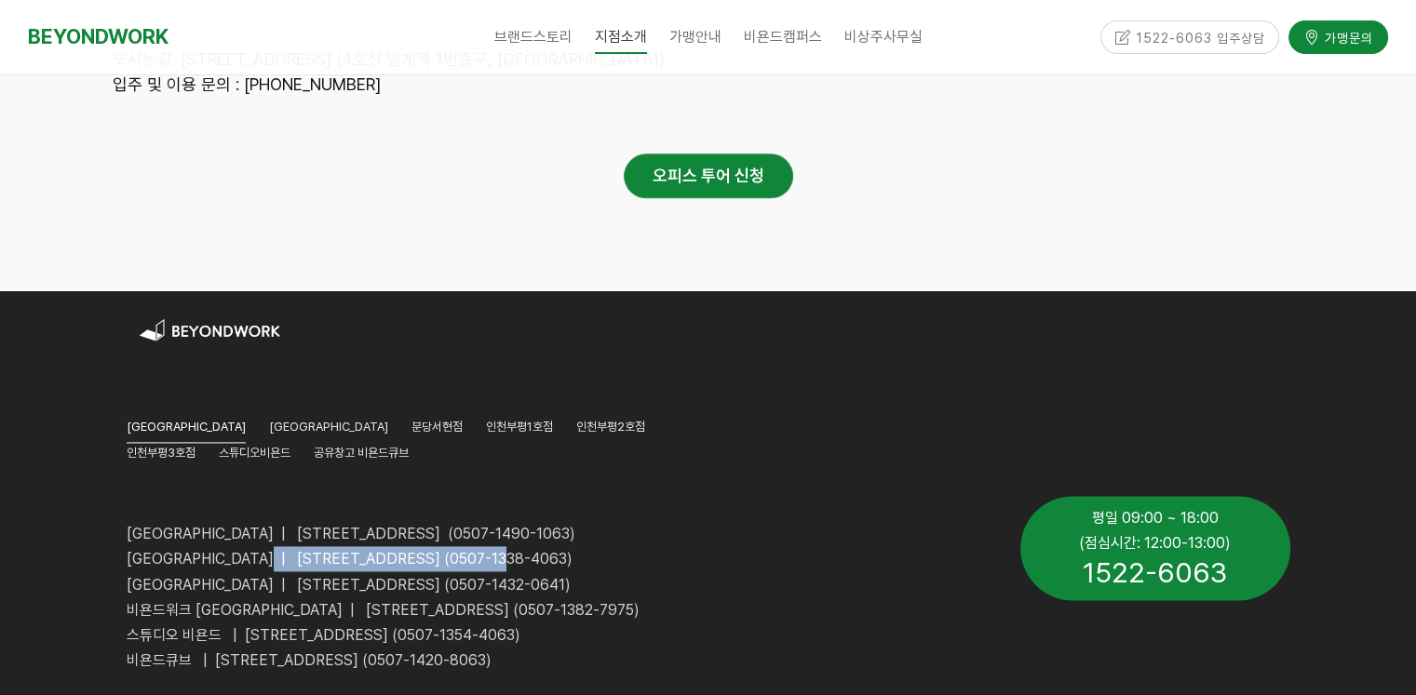
drag, startPoint x: 283, startPoint y: 447, endPoint x: 566, endPoint y: 455, distance: 283.1
click at [566, 550] on span "[GEOGRAPHIC_DATA] | [STREET_ADDRESS] (0507-1338-4063)" at bounding box center [350, 559] width 446 height 18
click at [285, 550] on span "[GEOGRAPHIC_DATA] | [STREET_ADDRESS] (0507-1338-4063)" at bounding box center [350, 559] width 446 height 18
drag, startPoint x: 285, startPoint y: 450, endPoint x: 562, endPoint y: 462, distance: 277.6
click at [562, 546] on p "[GEOGRAPHIC_DATA] | [STREET_ADDRESS] (0507-1338-4063)" at bounding box center [560, 558] width 866 height 25
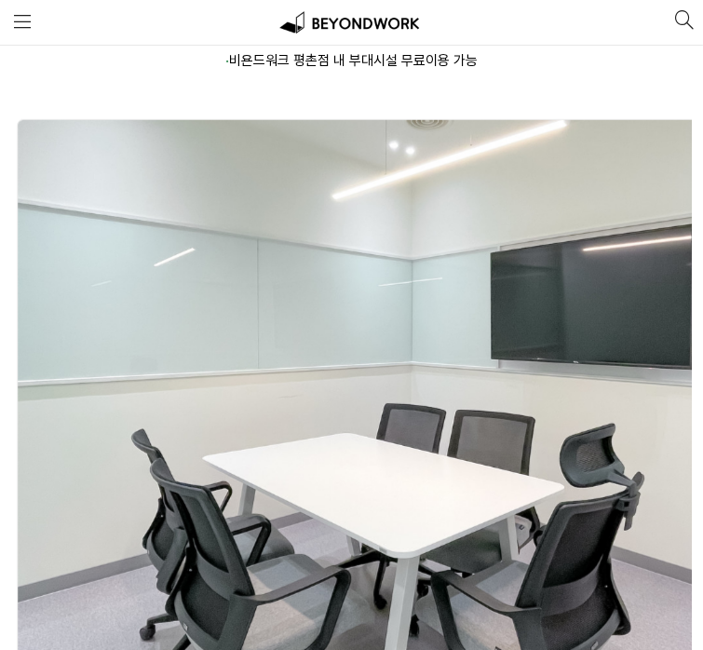
scroll to position [18238, 0]
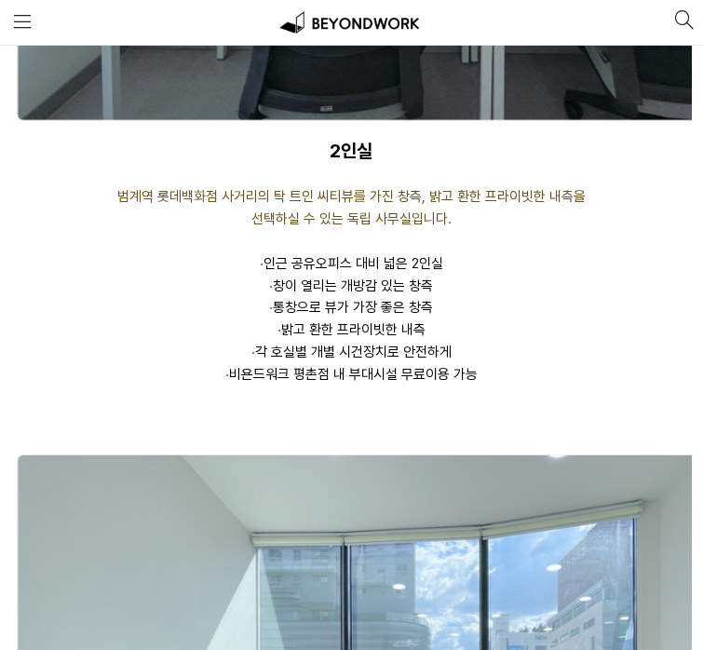
scroll to position [13864, 0]
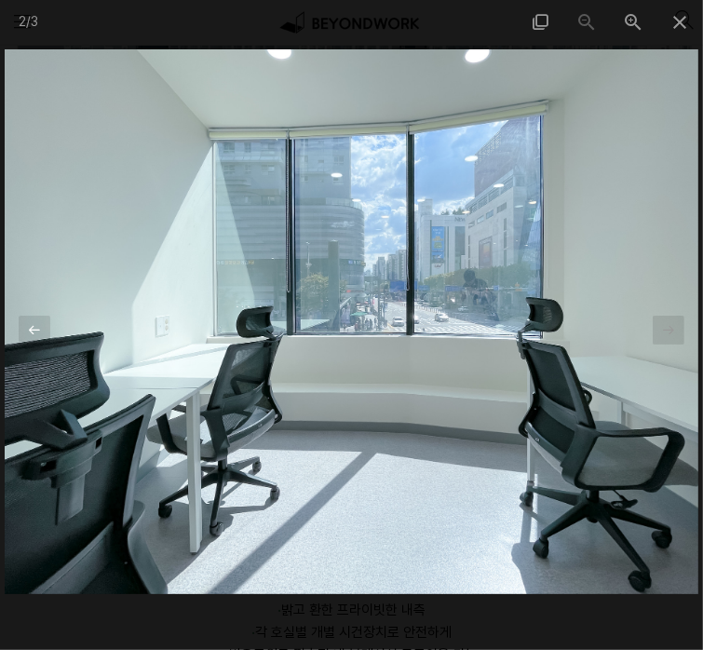
click at [33, 321] on div at bounding box center [35, 330] width 32 height 29
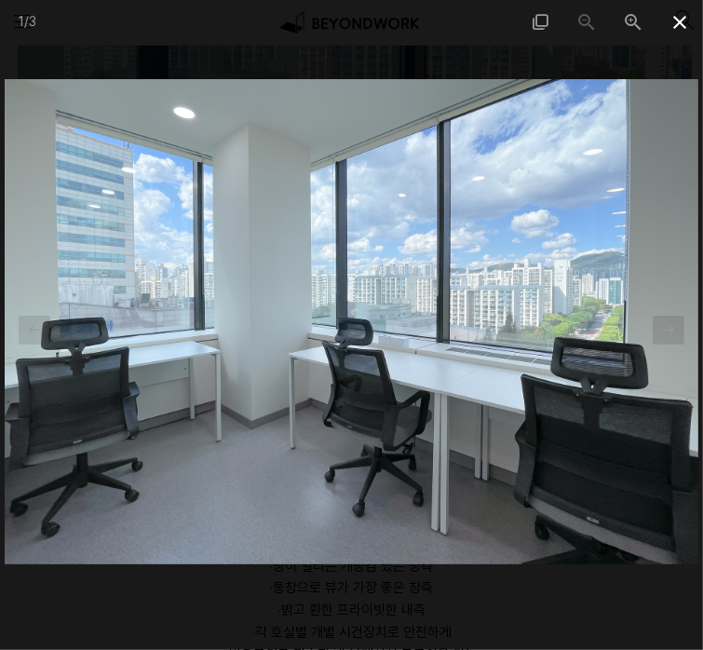
click at [691, 20] on span at bounding box center [679, 22] width 47 height 44
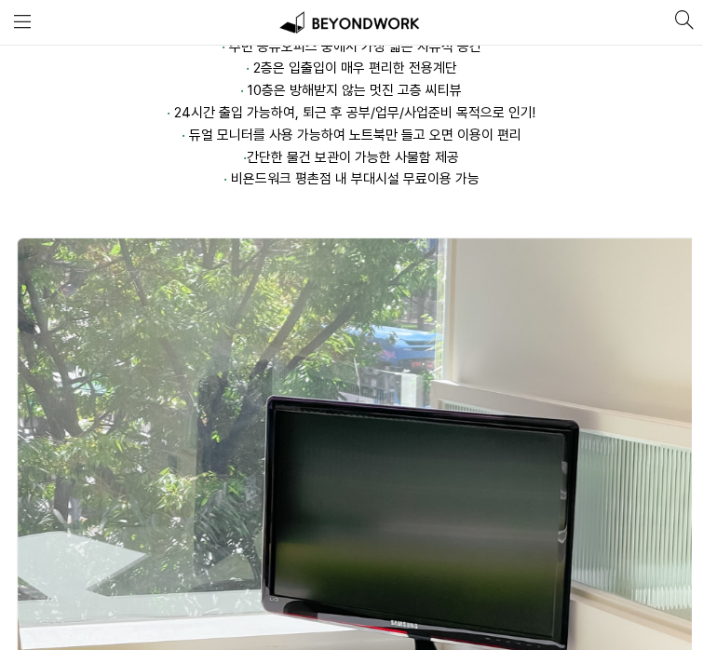
scroll to position [16492, 0]
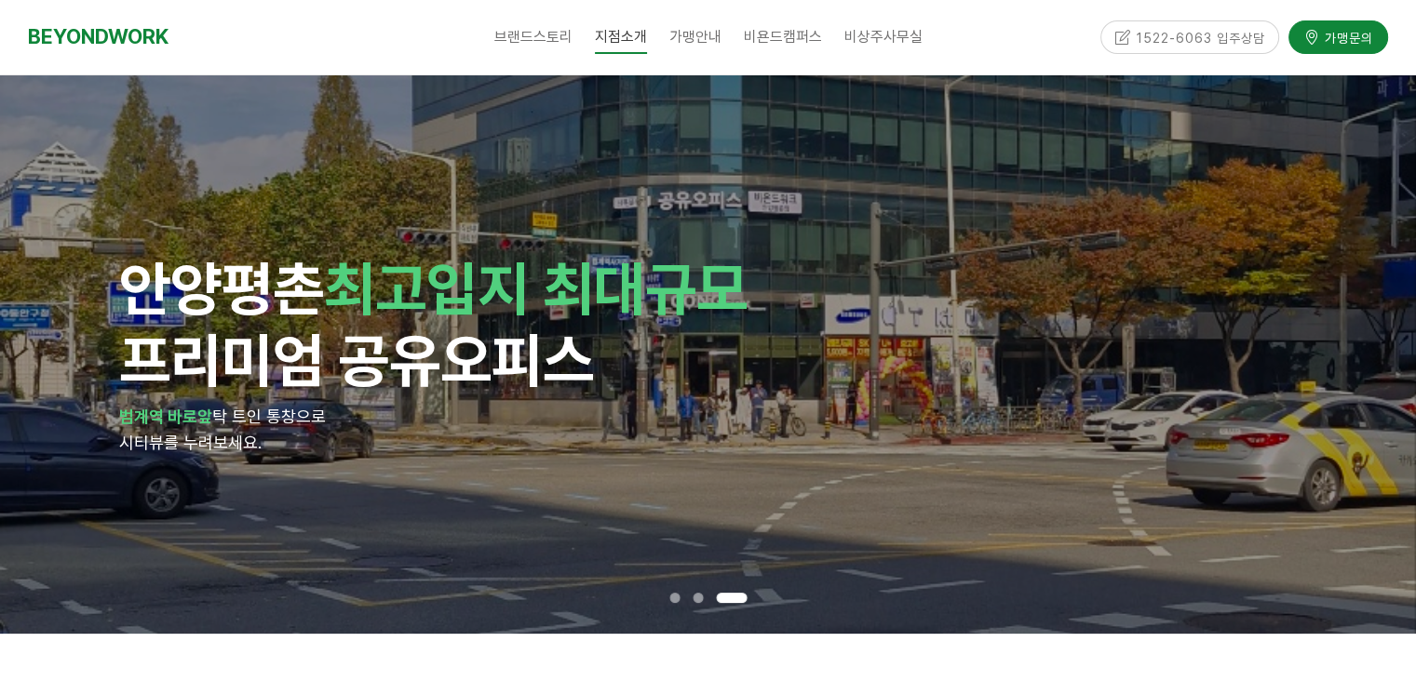
click at [1121, 37] on div "1522-6063 입주상담" at bounding box center [1190, 36] width 180 height 33
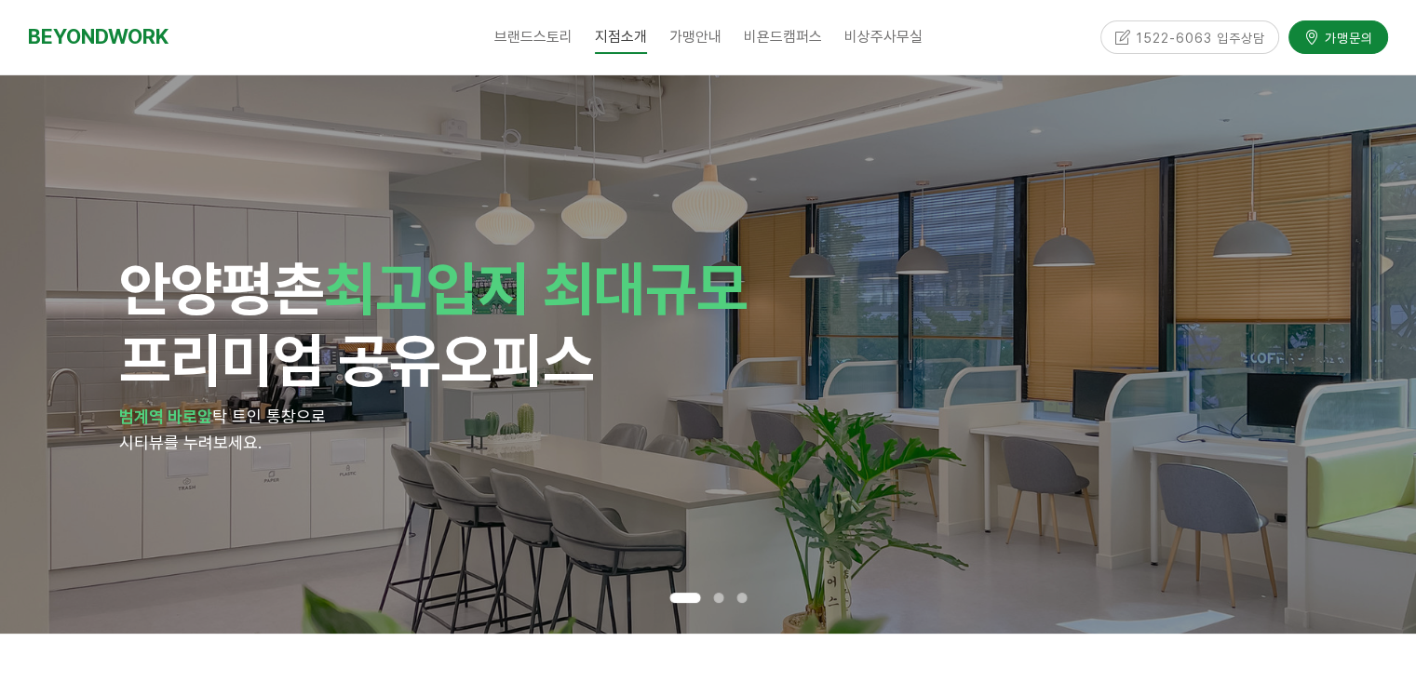
click at [1215, 34] on div "1522-6063 입주상담" at bounding box center [1190, 36] width 180 height 33
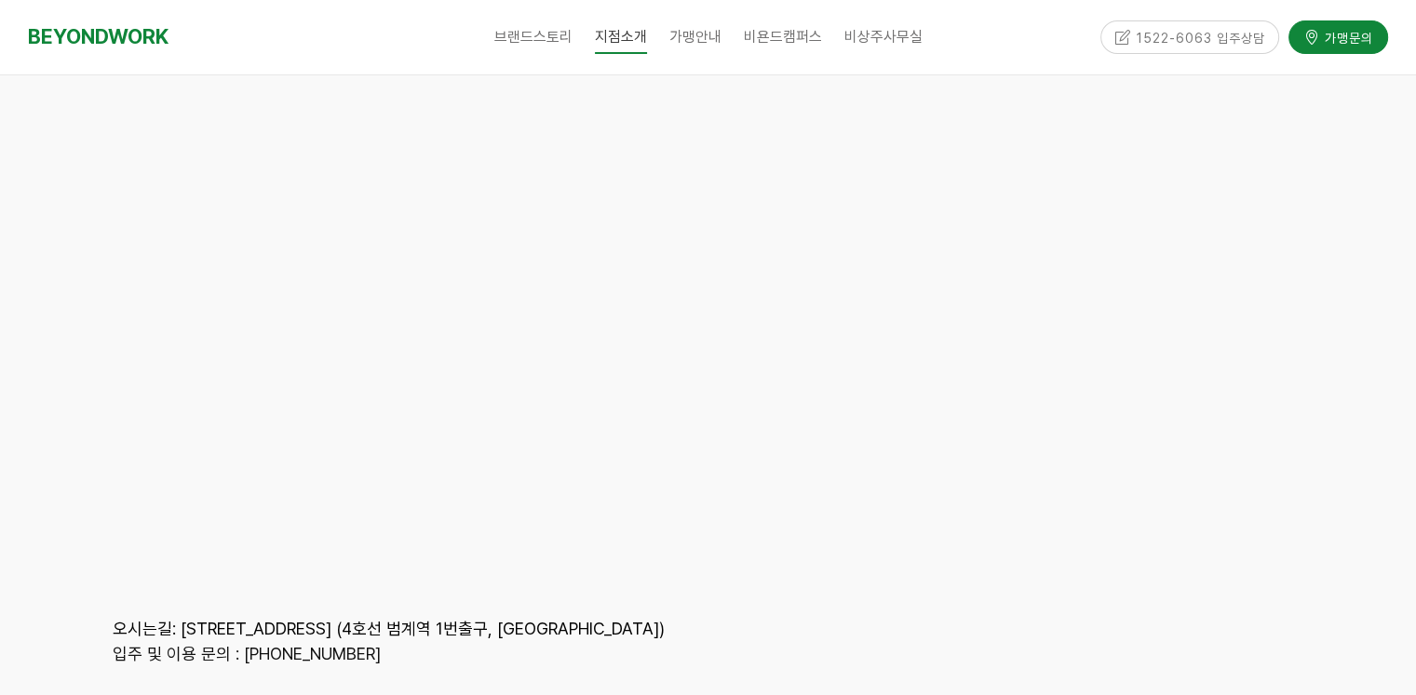
scroll to position [8710, 0]
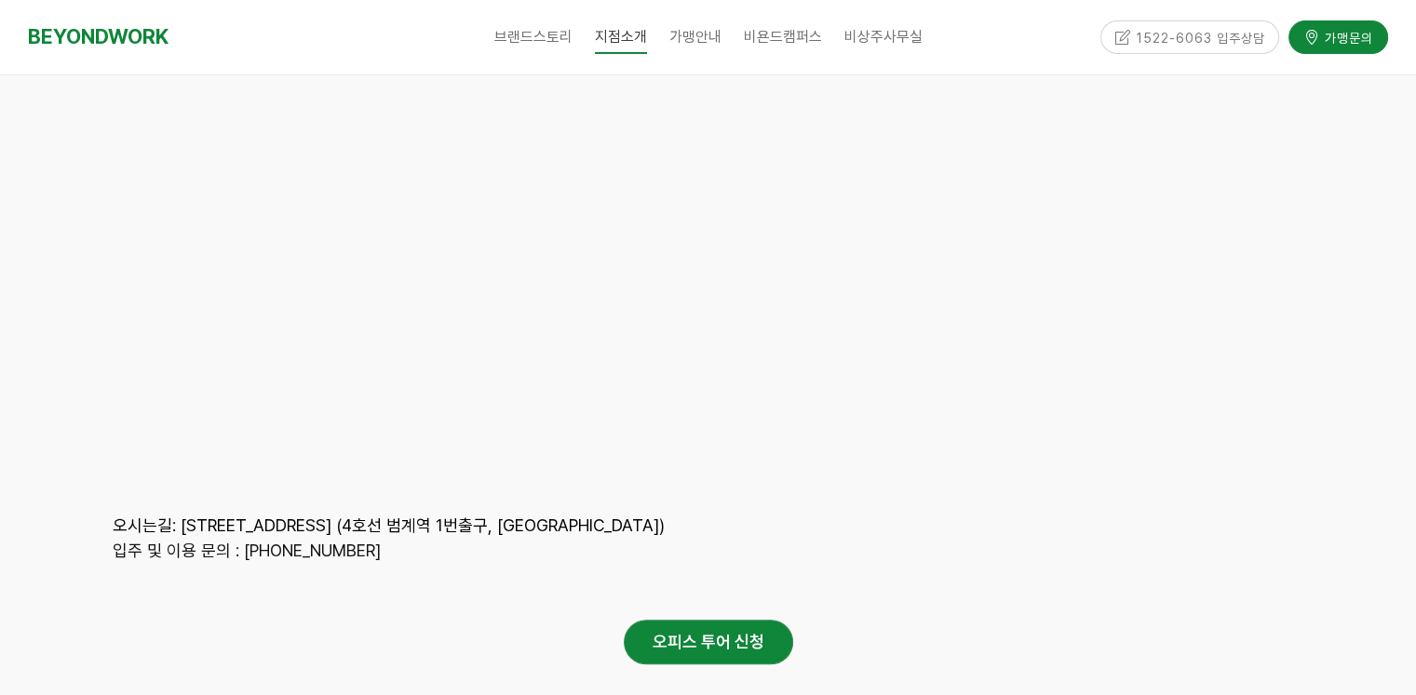
click at [1194, 20] on div "1522-6063 입주상담" at bounding box center [1190, 36] width 180 height 33
click at [1123, 41] on div "1522-6063 입주상담" at bounding box center [1190, 36] width 180 height 33
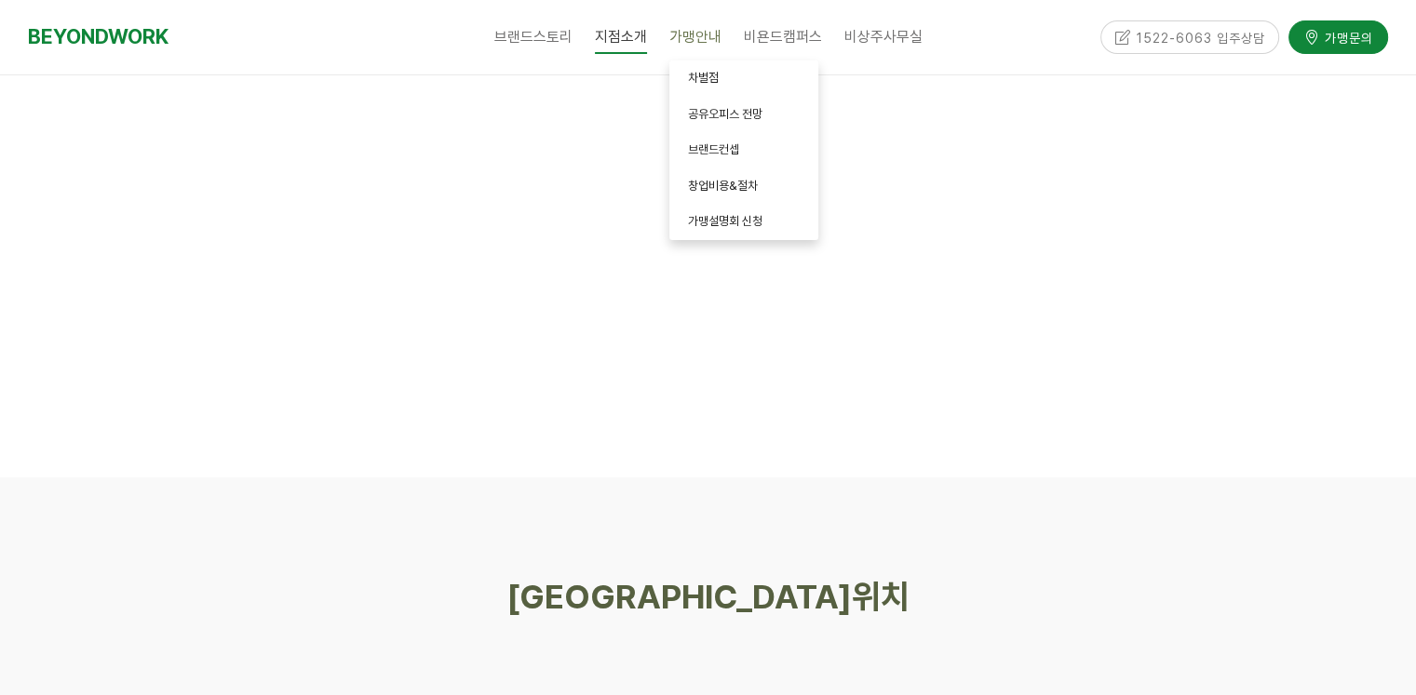
scroll to position [7221, 0]
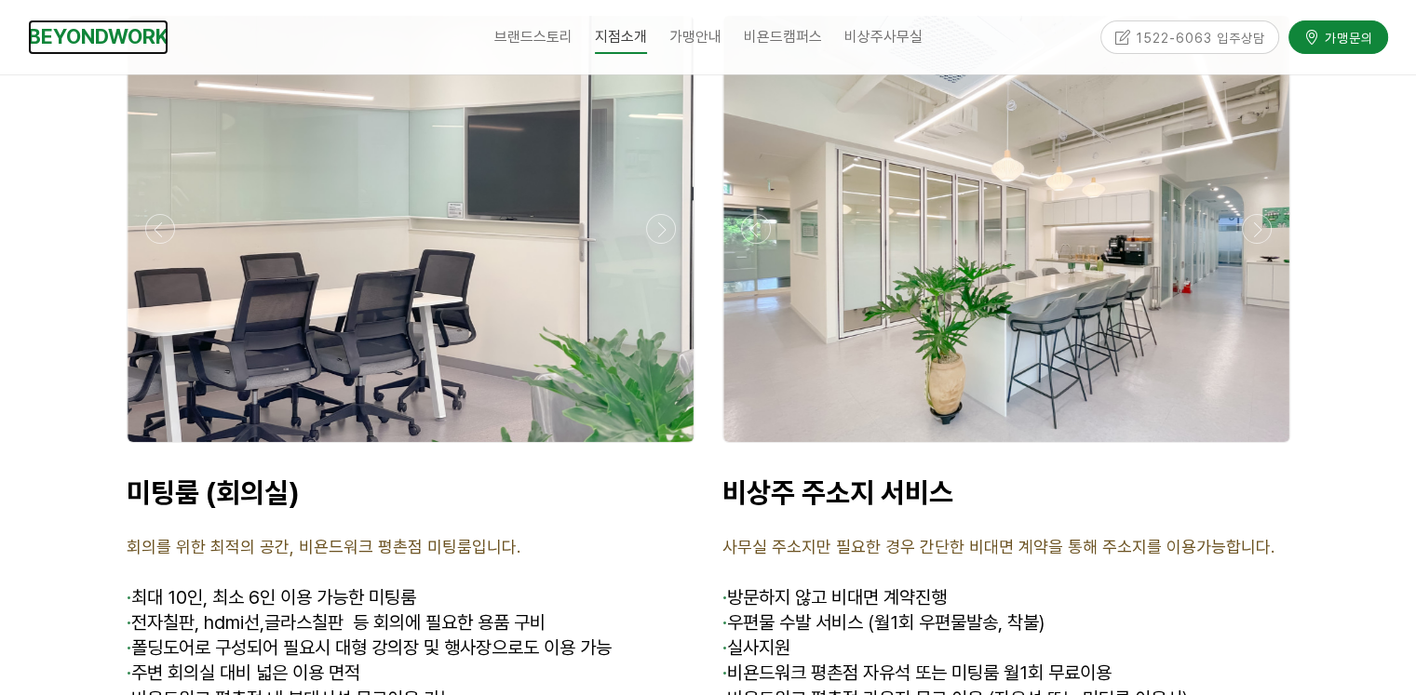
click at [91, 46] on link "BEYONDWORK" at bounding box center [98, 37] width 141 height 34
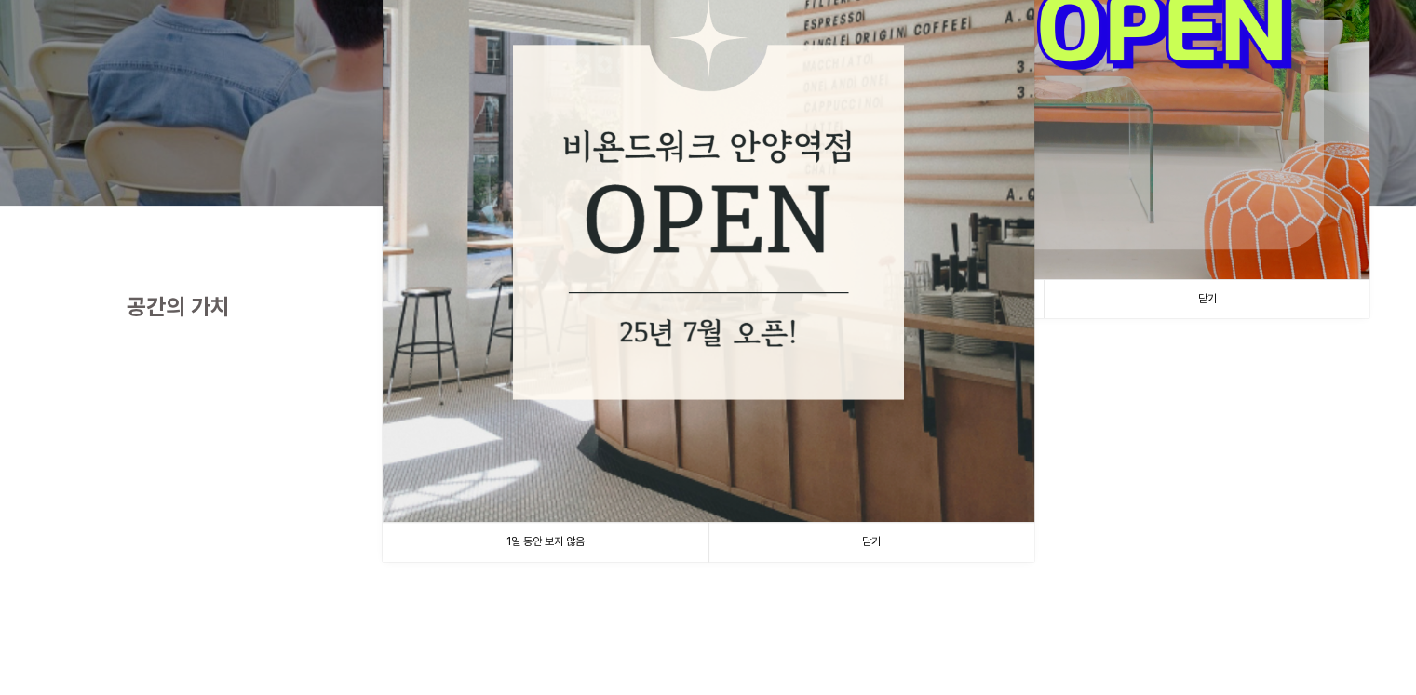
scroll to position [372, 0]
click at [799, 296] on img at bounding box center [709, 197] width 652 height 652
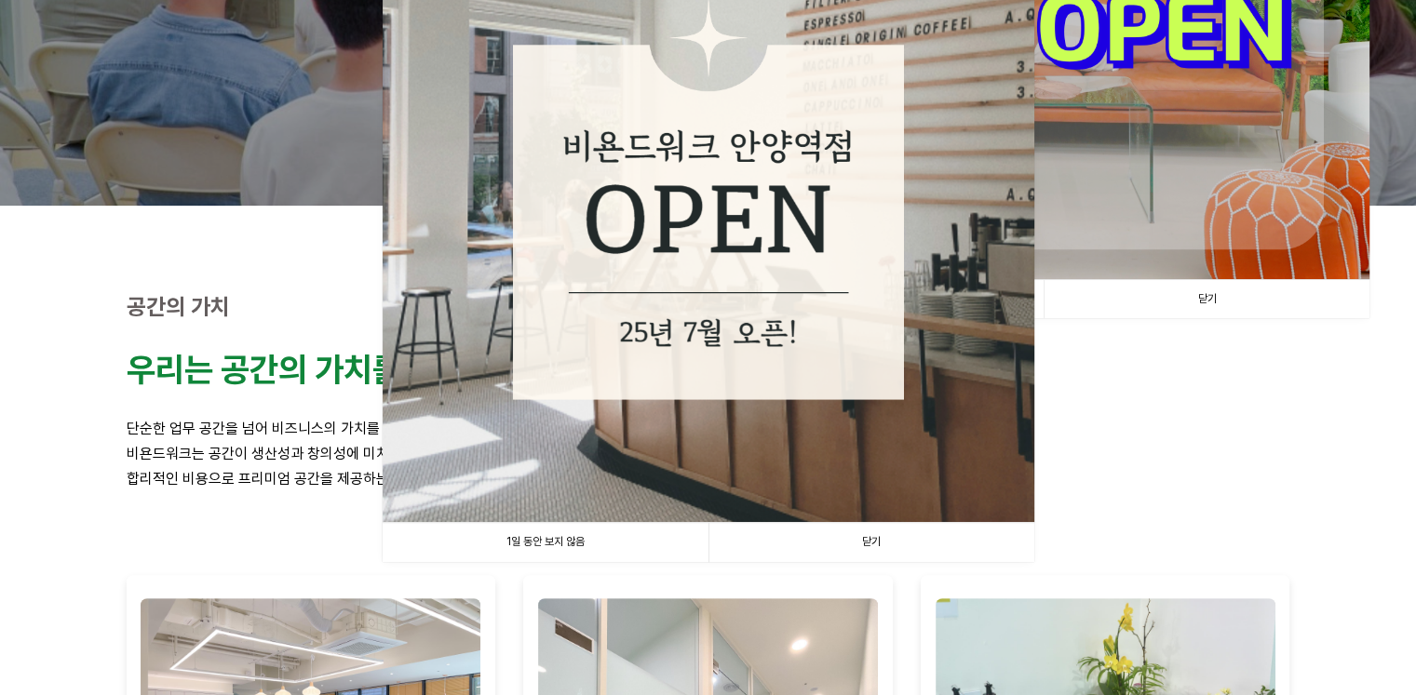
click at [838, 544] on link "닫기" at bounding box center [871, 542] width 326 height 38
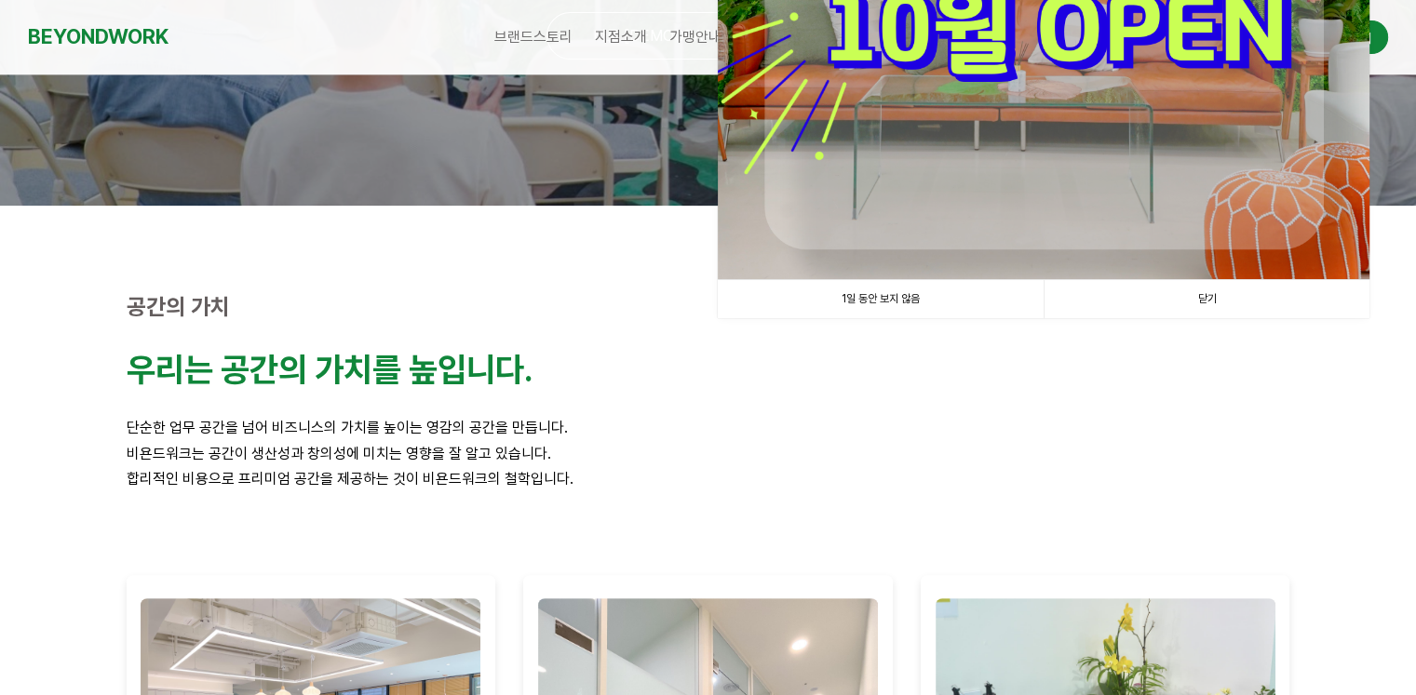
scroll to position [74, 0]
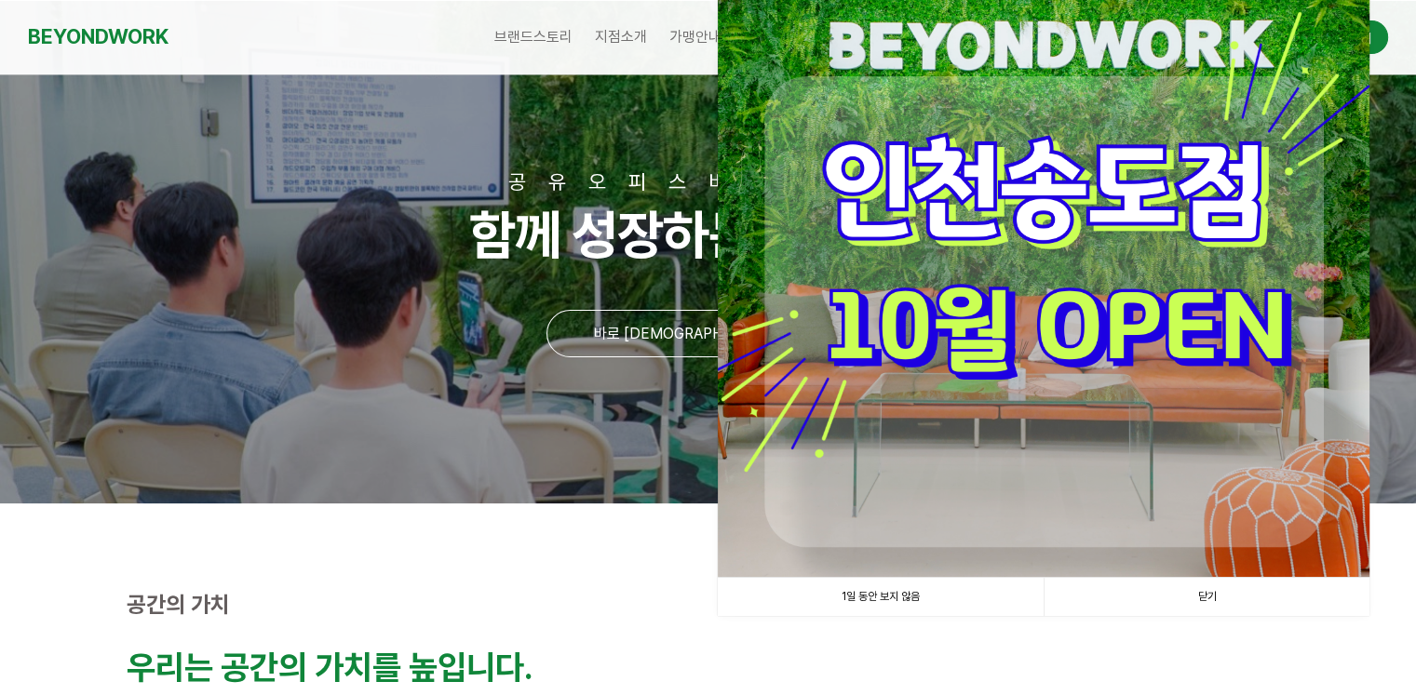
click at [1212, 606] on link "닫기" at bounding box center [1206, 597] width 326 height 38
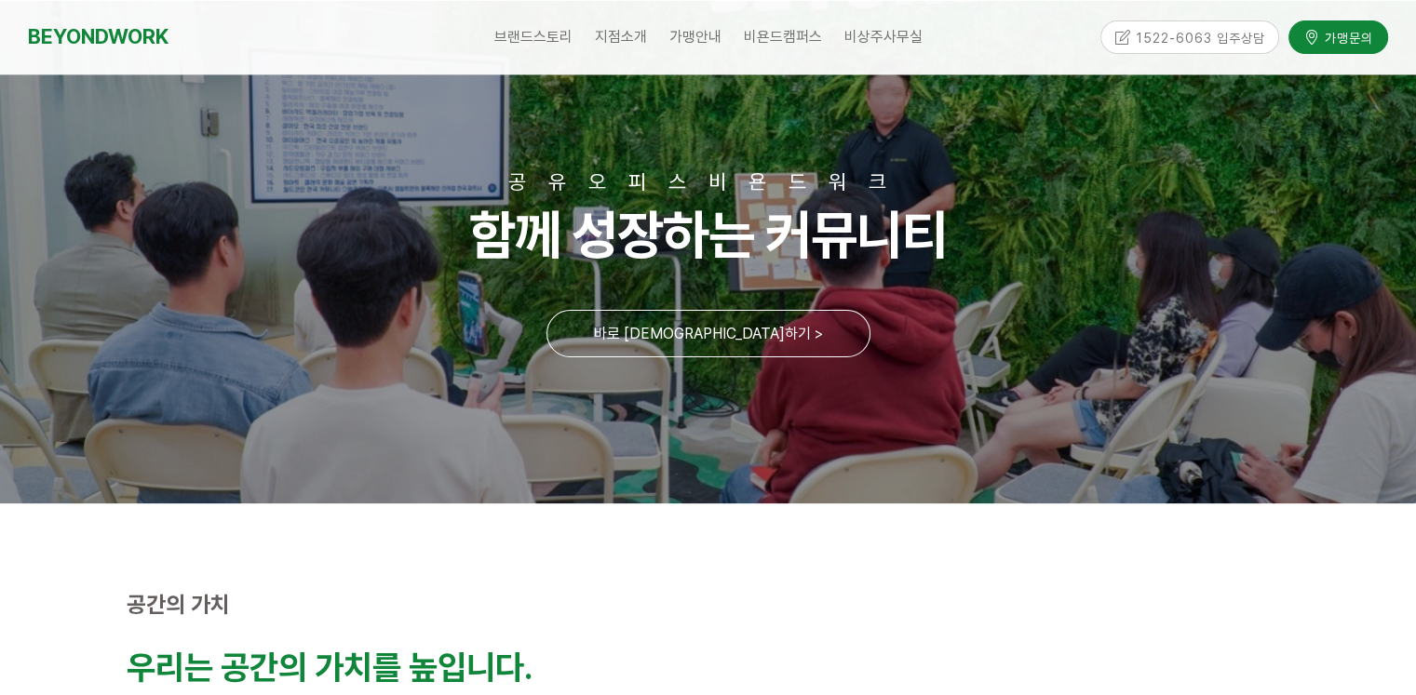
click at [1220, 31] on div "1522-6063 입주상담" at bounding box center [1190, 36] width 180 height 33
click at [1116, 39] on div "1522-6063 입주상담" at bounding box center [1190, 36] width 180 height 33
click at [1136, 38] on div "1522-6063 입주상담" at bounding box center [1190, 36] width 180 height 33
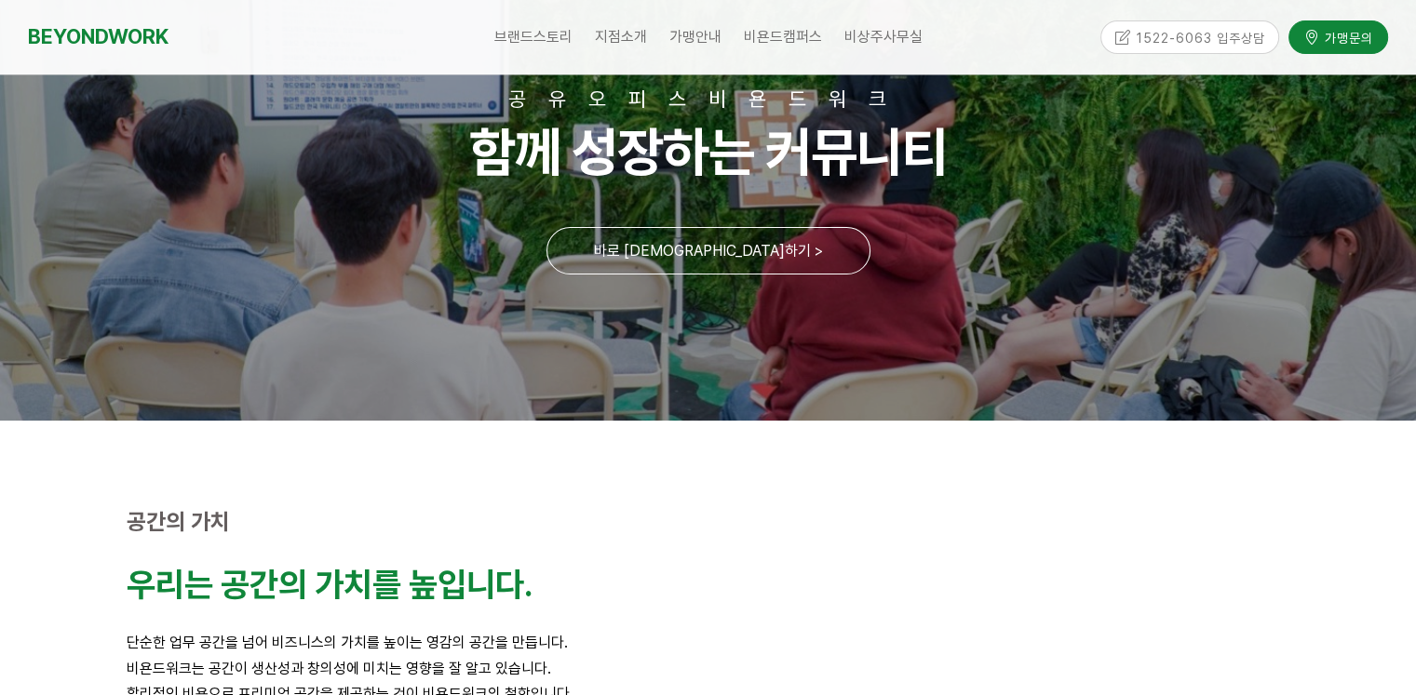
scroll to position [168, 0]
